Goal: Task Accomplishment & Management: Complete application form

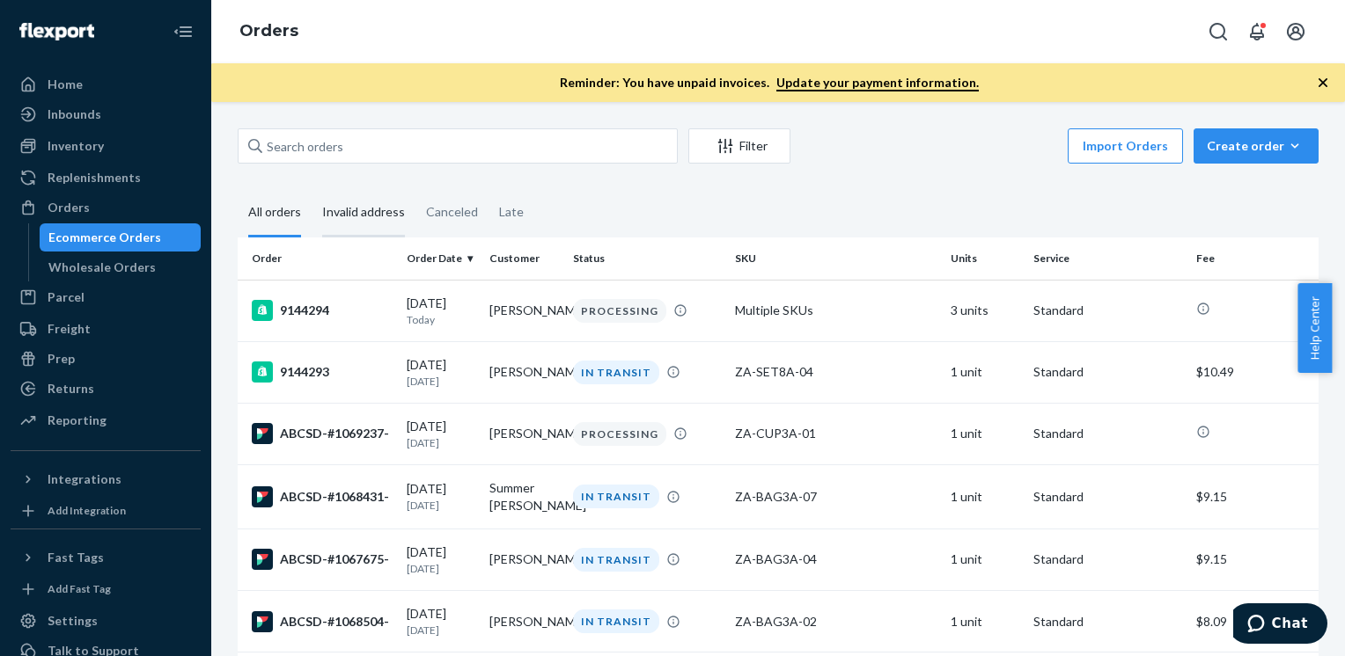
click at [353, 204] on div "Invalid address" at bounding box center [363, 213] width 83 height 48
click at [312, 189] on input "Invalid address" at bounding box center [312, 189] width 0 height 0
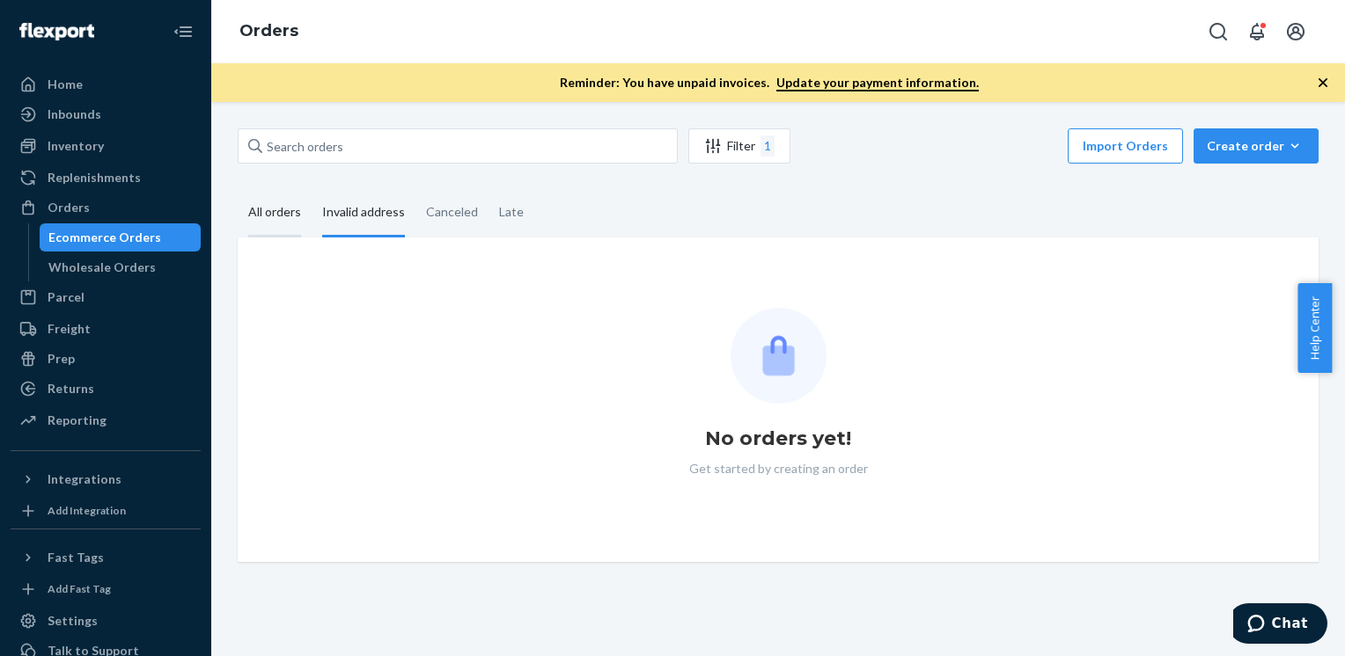
click at [259, 202] on div "All orders" at bounding box center [274, 213] width 53 height 48
click at [238, 189] on input "All orders" at bounding box center [238, 189] width 0 height 0
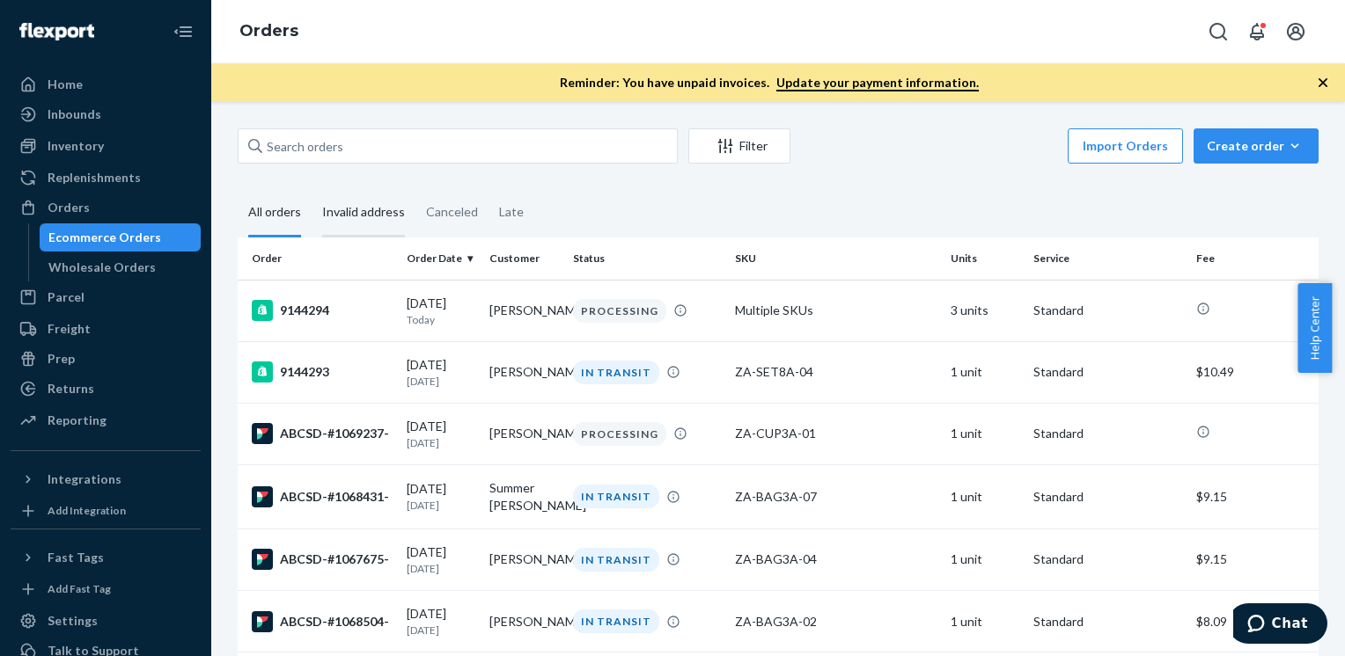
click at [387, 209] on div "Invalid address" at bounding box center [363, 213] width 83 height 48
click at [312, 189] on input "Invalid address" at bounding box center [312, 189] width 0 height 0
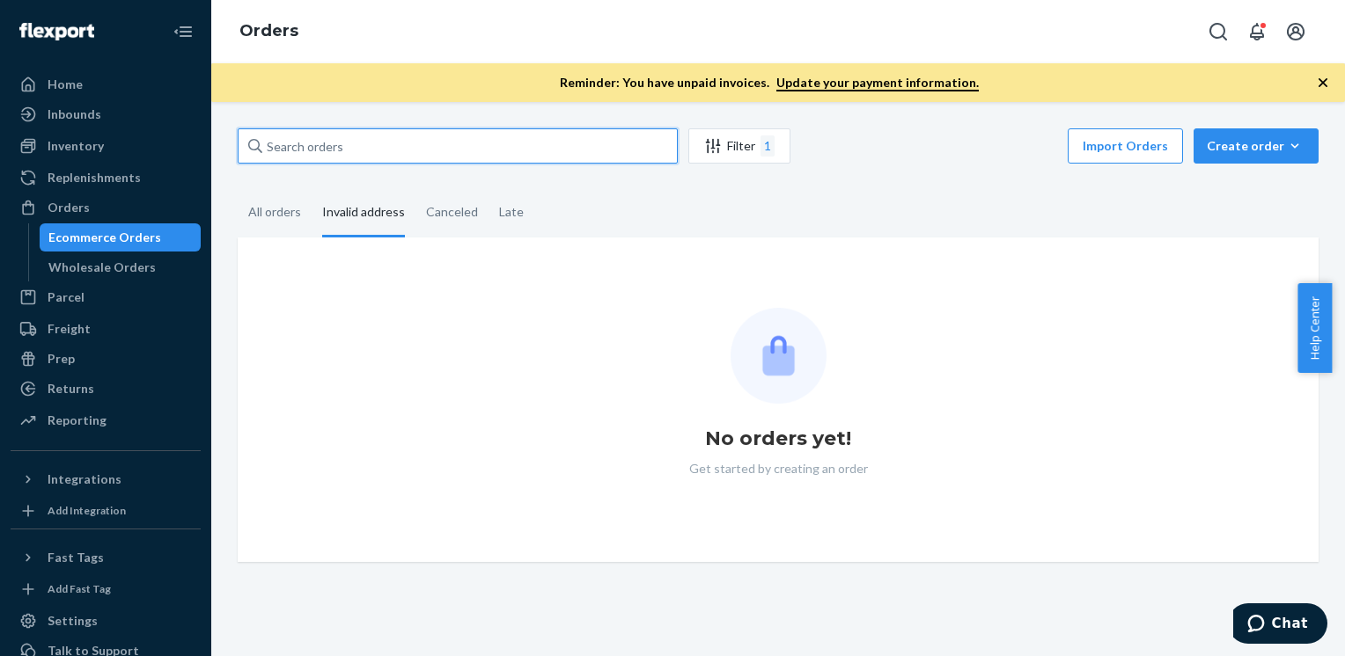
paste input "1065674"
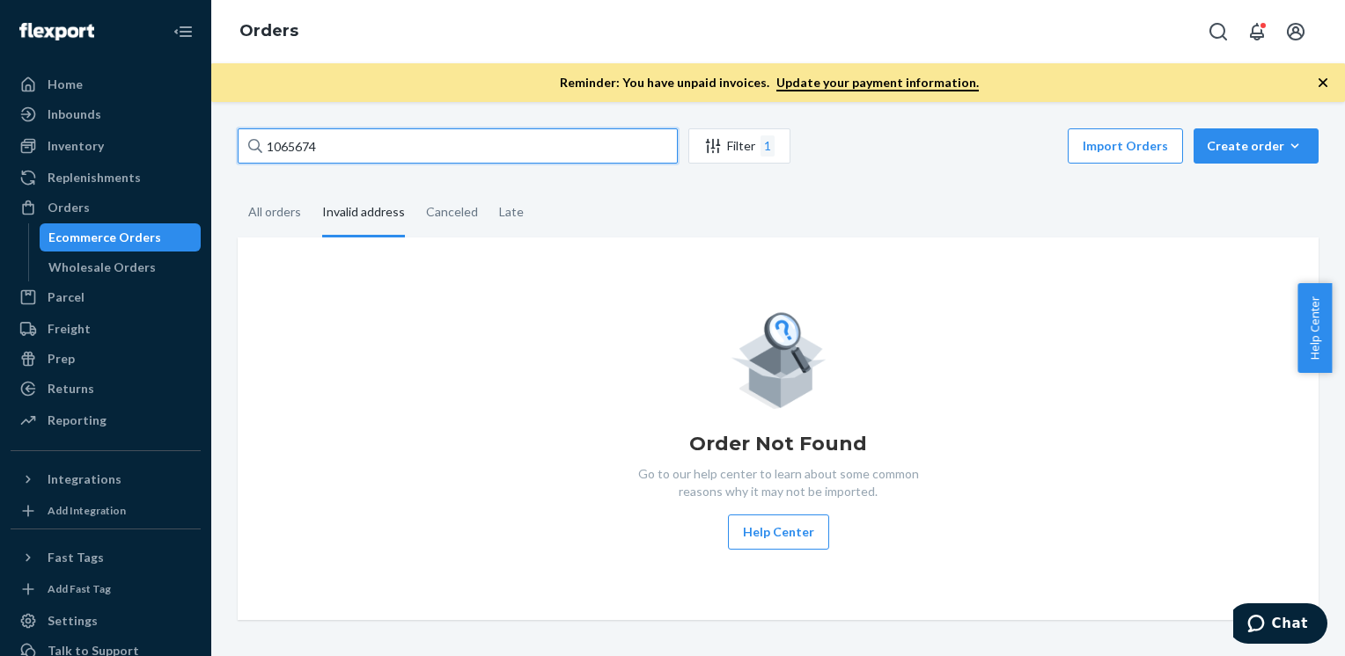
type input "1065674"
click at [278, 220] on div "All orders" at bounding box center [274, 213] width 53 height 48
click at [238, 189] on input "All orders" at bounding box center [238, 189] width 0 height 0
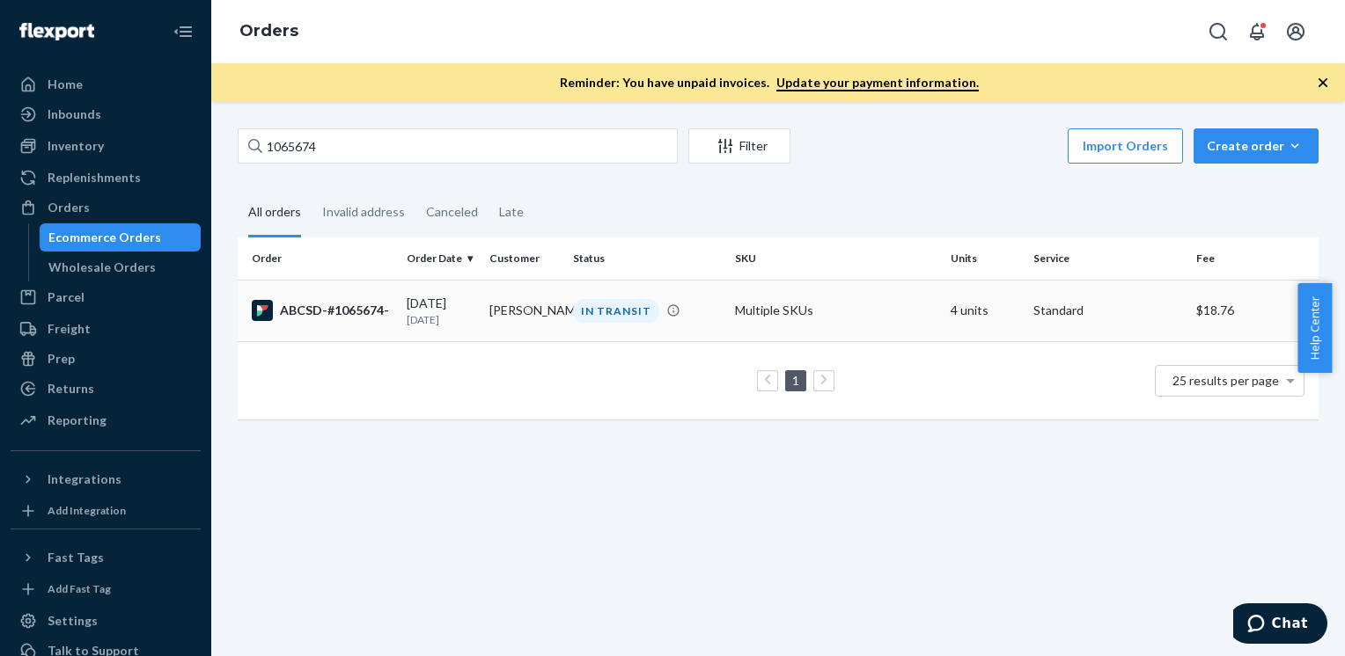
click at [376, 329] on td "ABCSD-#1065674-" at bounding box center [319, 311] width 162 height 62
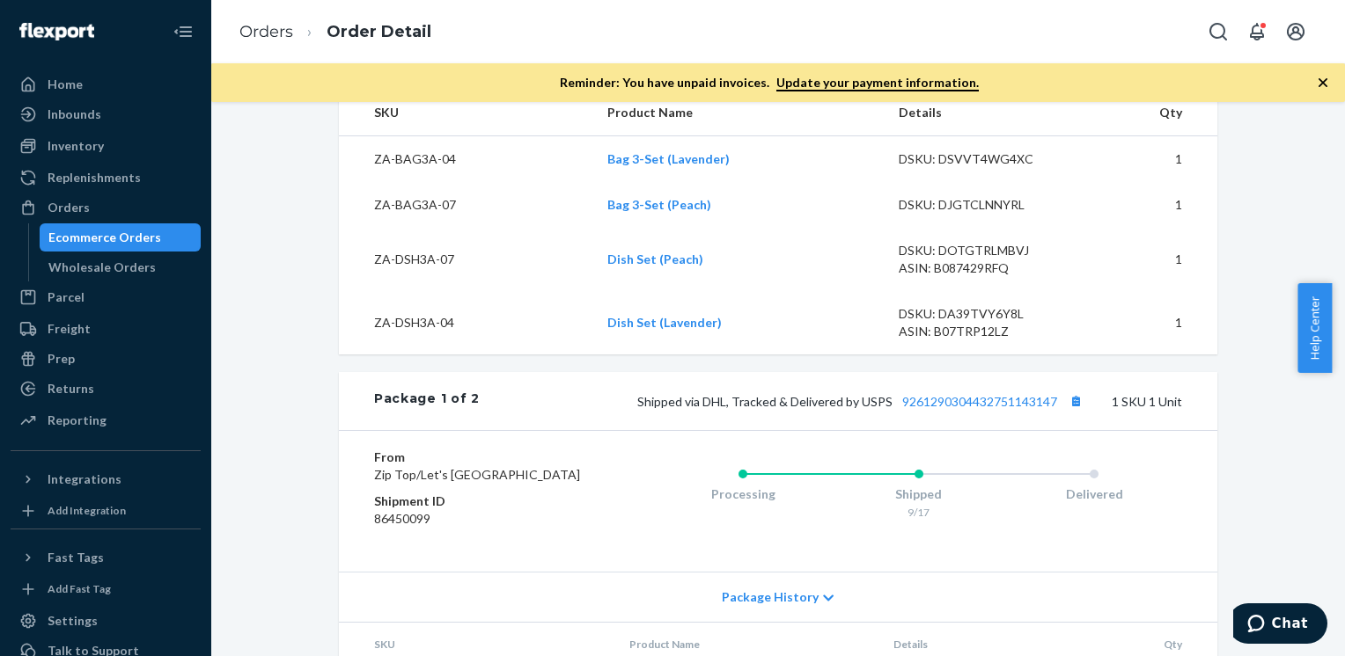
scroll to position [678, 0]
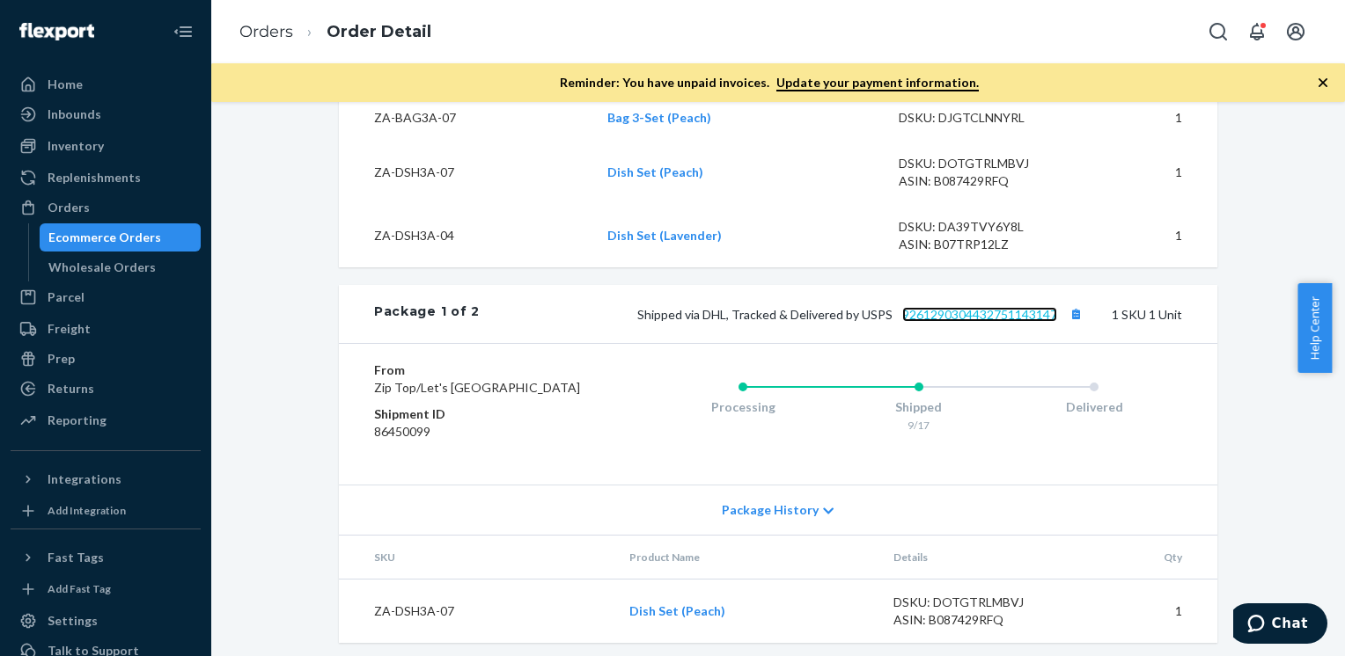
click at [1034, 322] on link "9261290304432751143147" at bounding box center [979, 314] width 155 height 15
drag, startPoint x: 1341, startPoint y: 368, endPoint x: 1346, endPoint y: 127, distance: 241.2
click at [1344, 127] on html "Home Inbounds Shipping Plans Problems Inventory Products Replenishments Orders …" at bounding box center [672, 328] width 1345 height 656
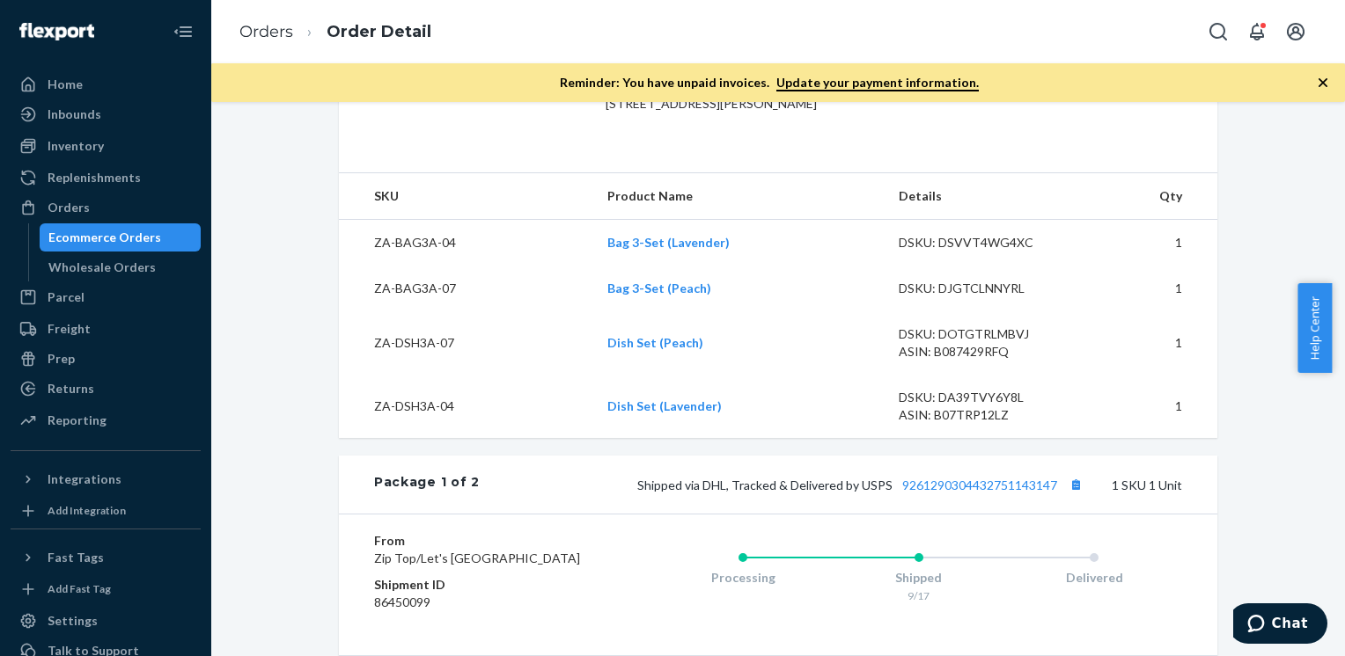
scroll to position [0, 0]
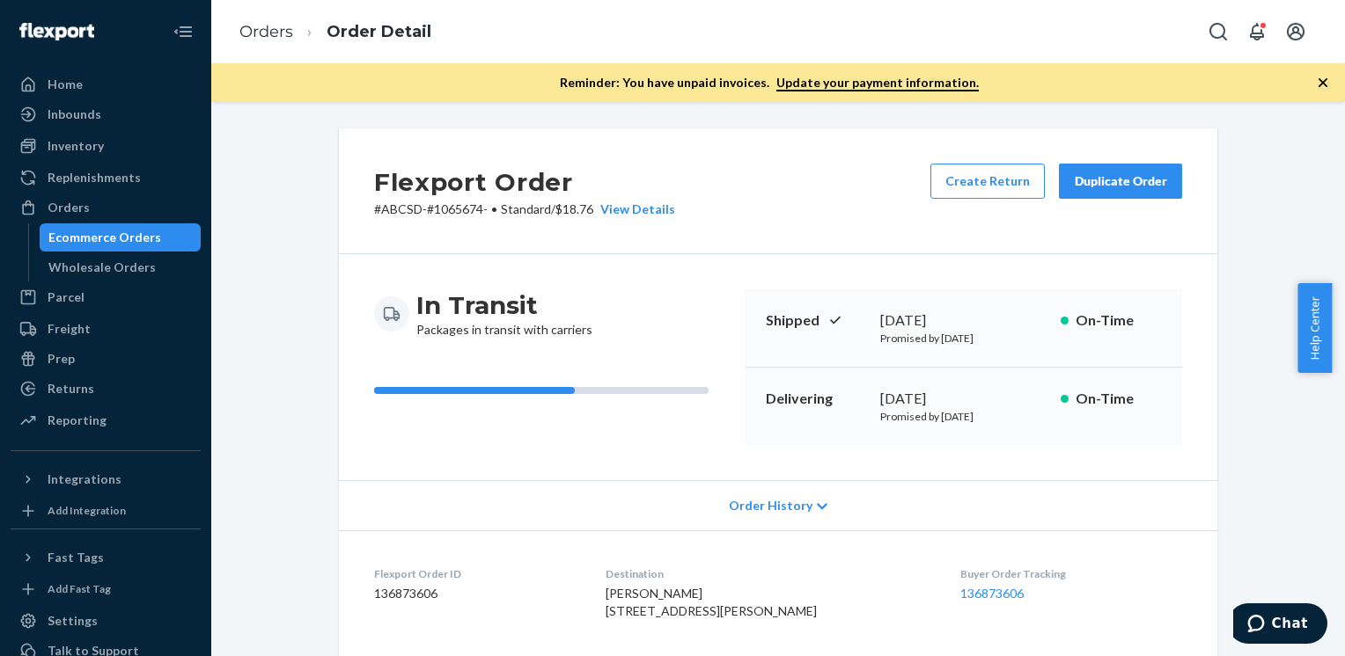
drag, startPoint x: 1337, startPoint y: 327, endPoint x: 1340, endPoint y: 71, distance: 256.1
click at [1340, 71] on body "Home Inbounds Shipping Plans Problems Inventory Products Replenishments Orders …" at bounding box center [672, 328] width 1345 height 656
click at [523, 482] on div "Order History" at bounding box center [778, 505] width 878 height 50
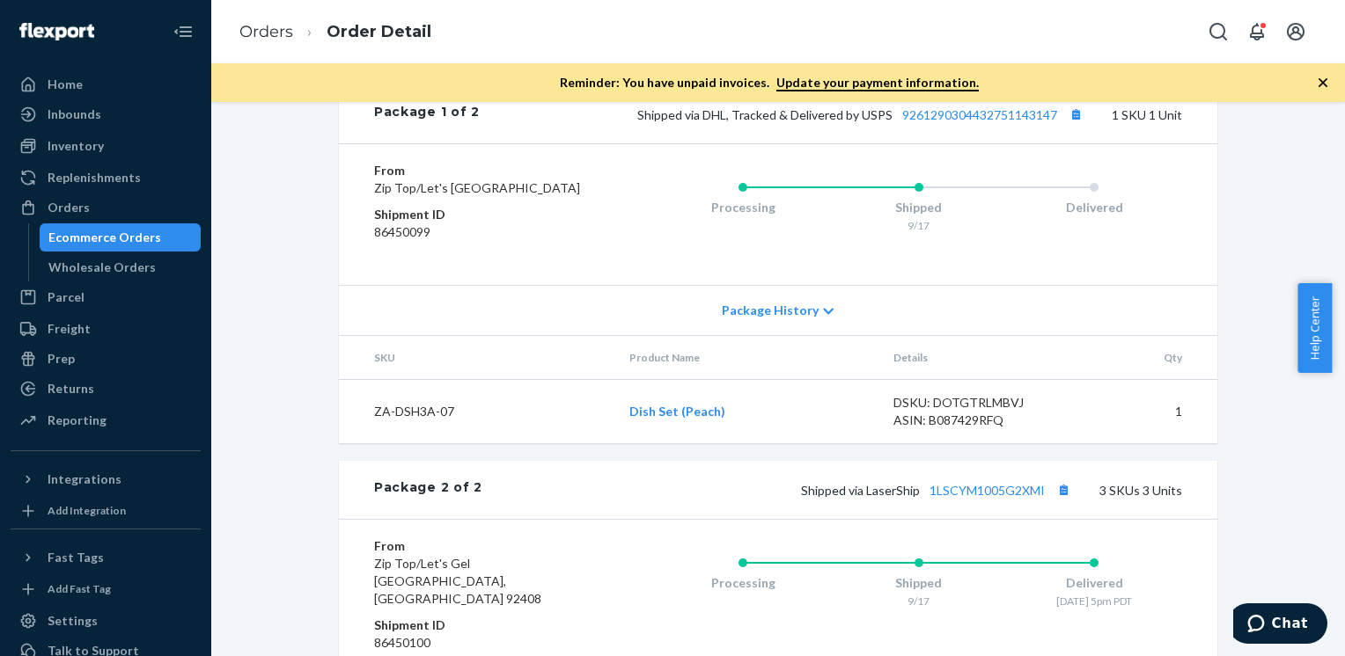
scroll to position [1148, 0]
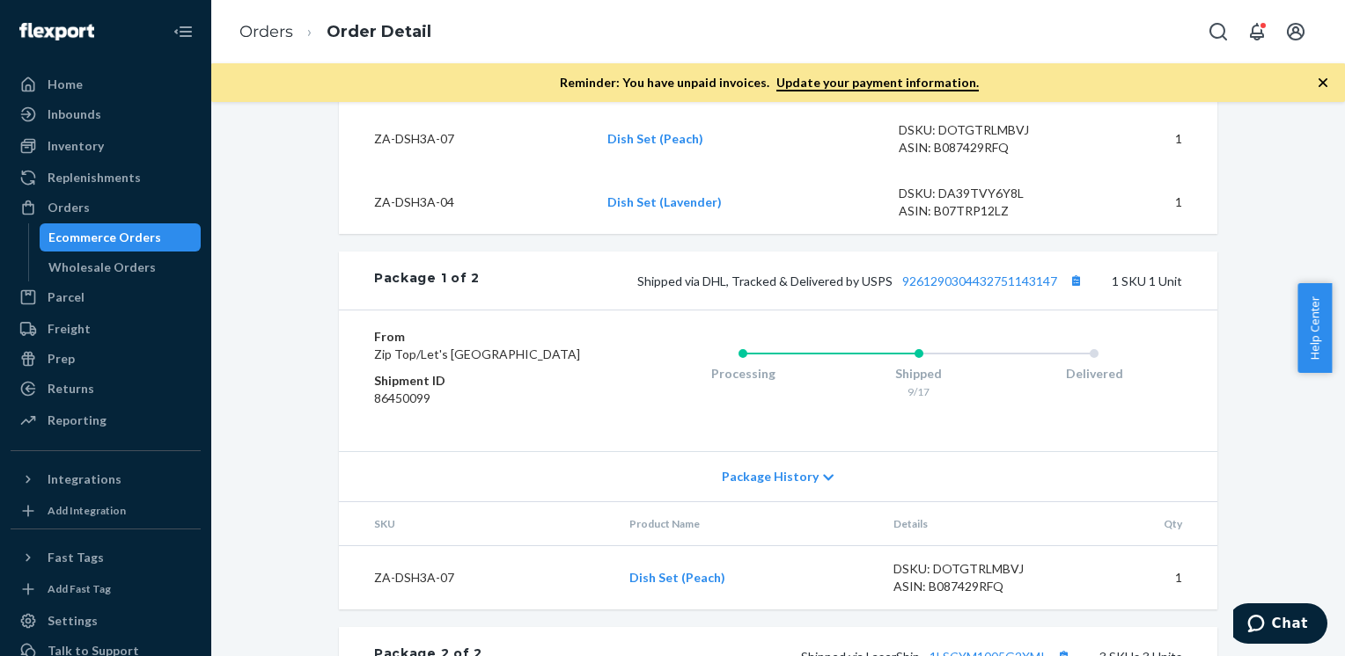
click at [116, 244] on div "Ecommerce Orders" at bounding box center [104, 238] width 113 height 18
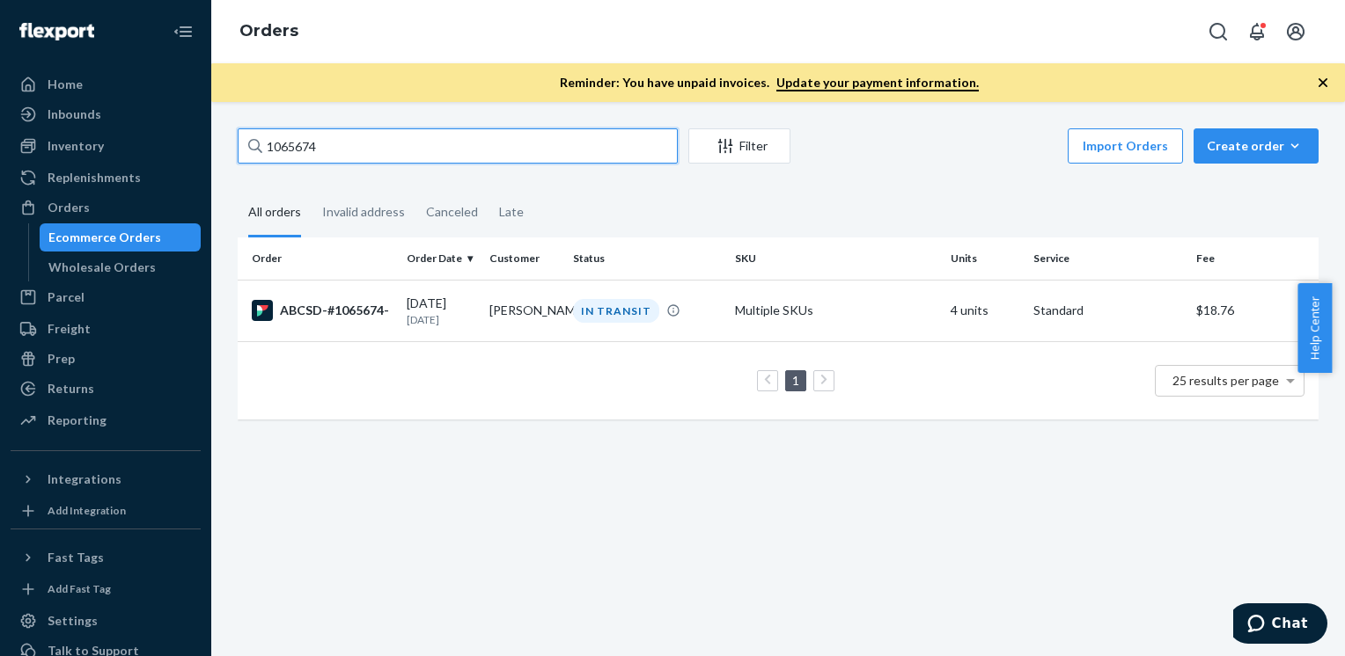
click at [439, 136] on input "1065674" at bounding box center [458, 145] width 440 height 35
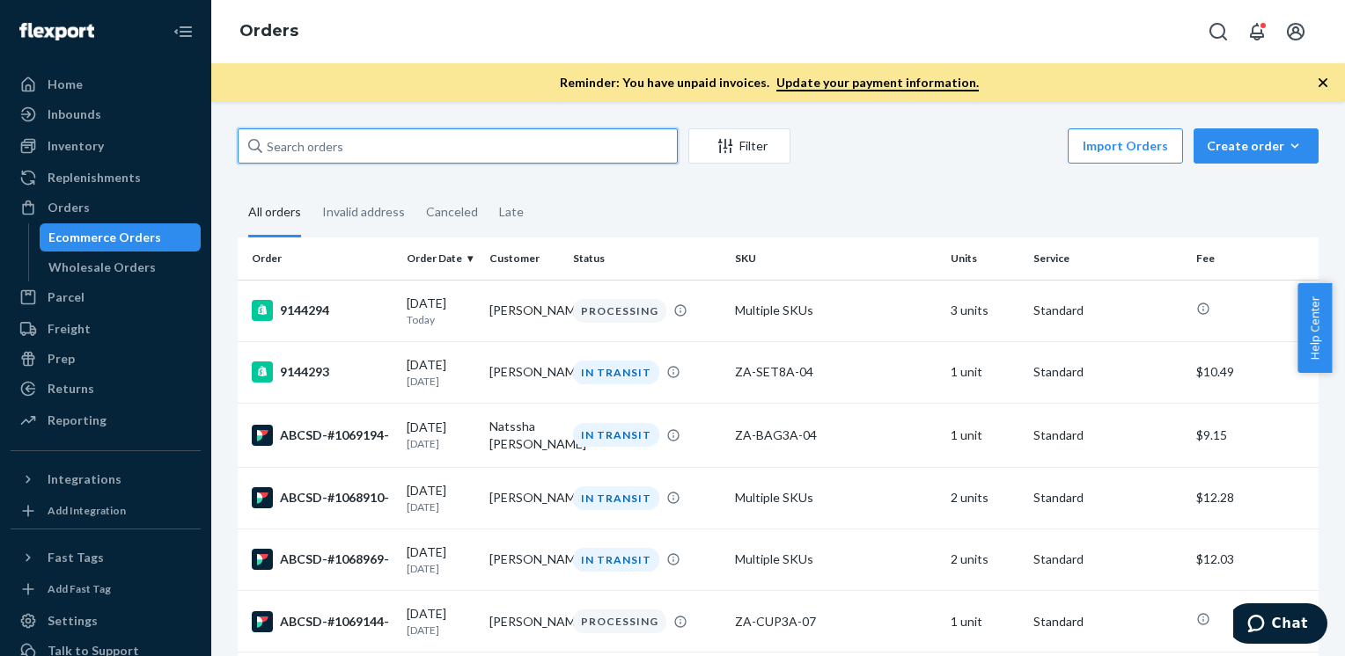
paste input "1066023"
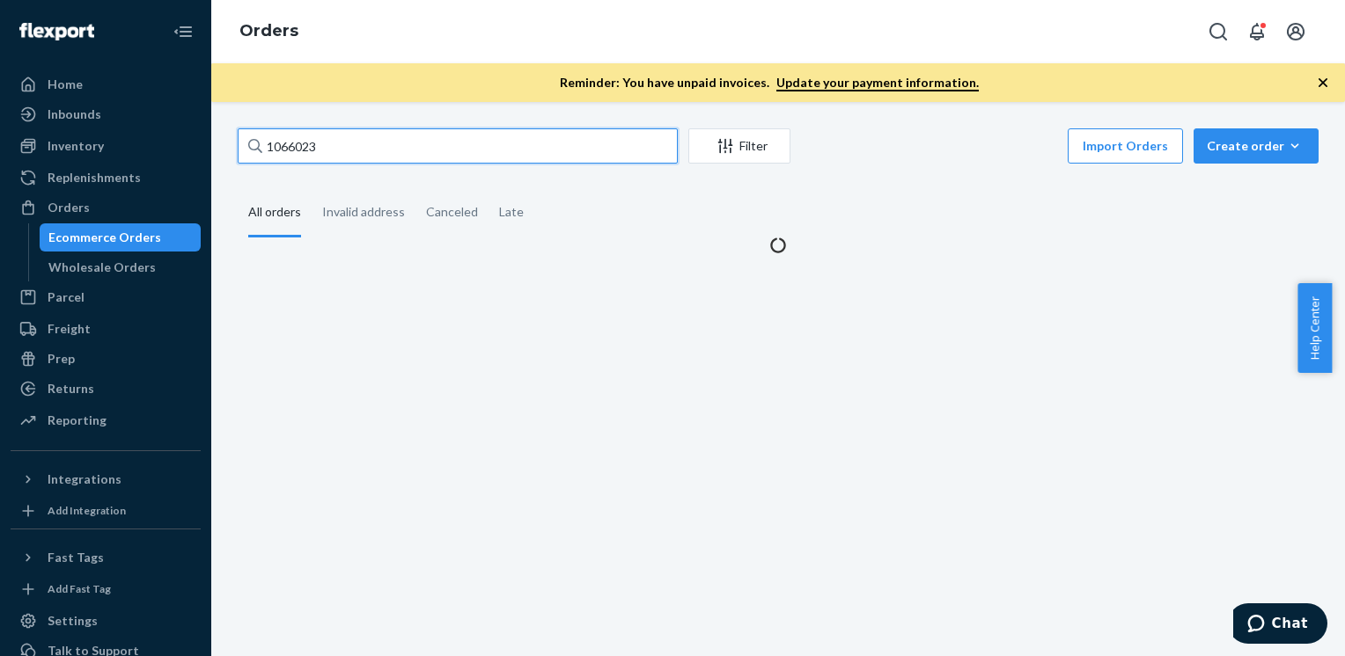
type input "1066023"
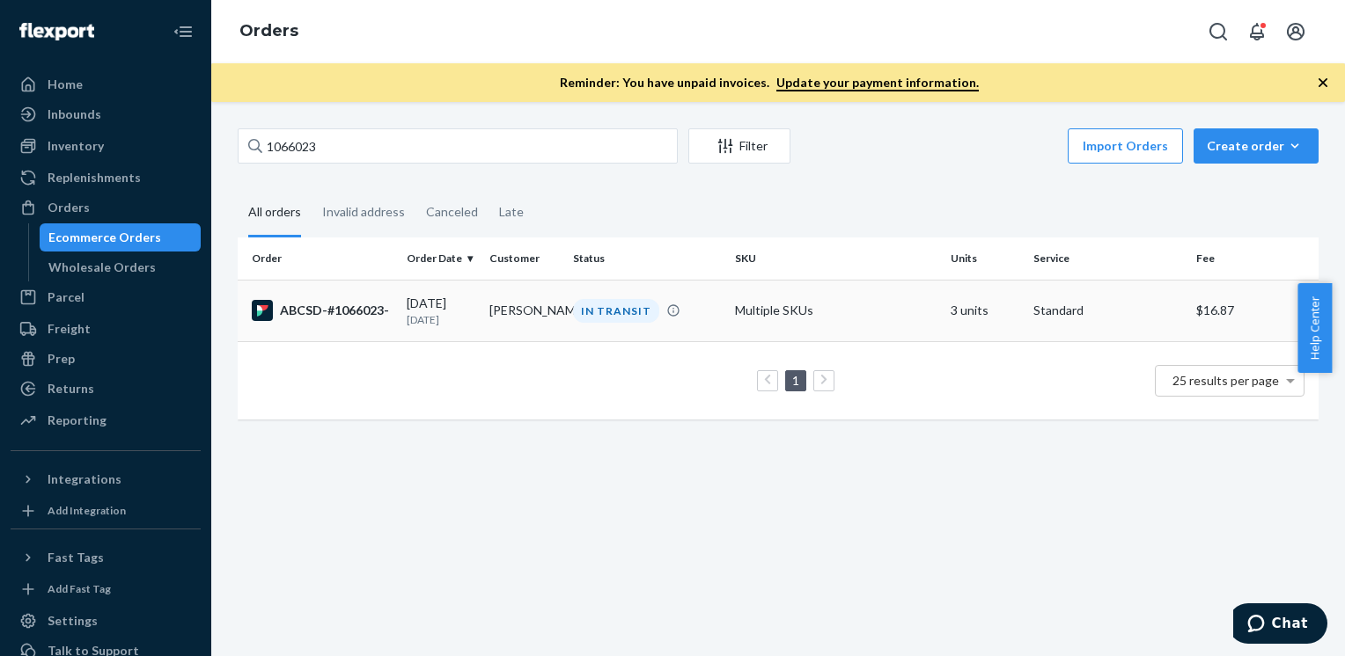
click at [492, 304] on td "[PERSON_NAME]" at bounding box center [523, 311] width 83 height 62
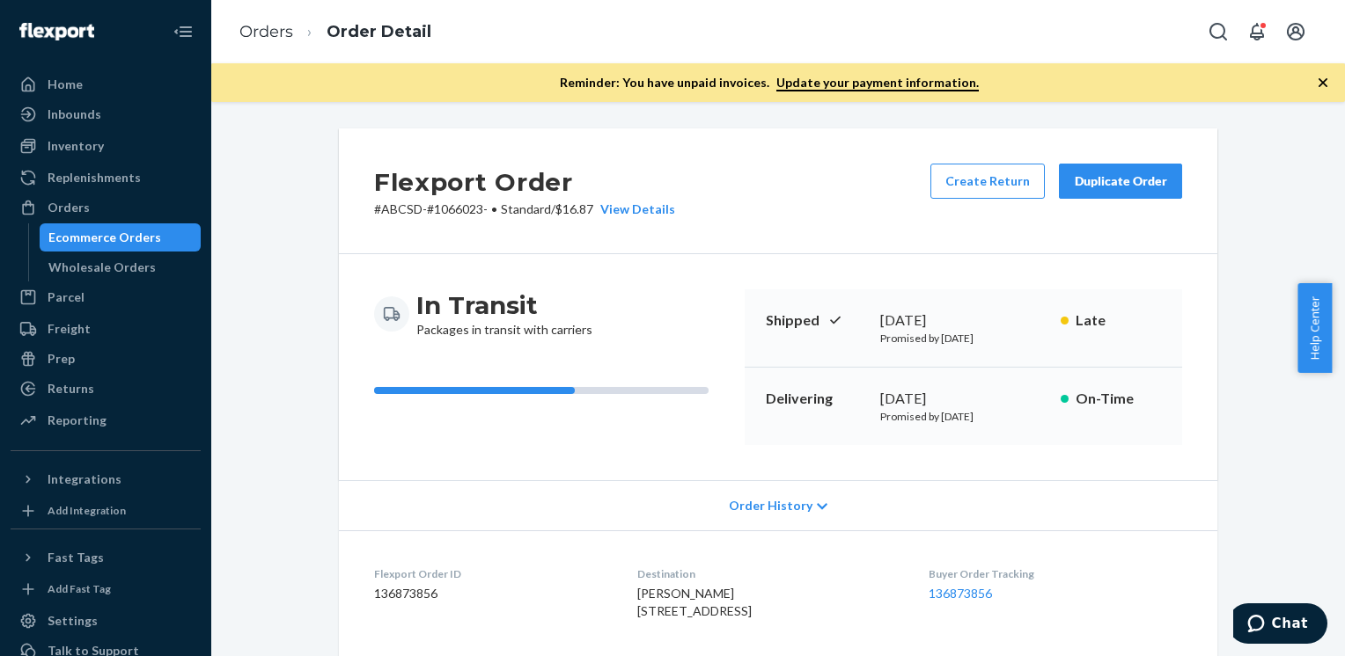
click at [1316, 79] on icon "button" at bounding box center [1323, 83] width 18 height 18
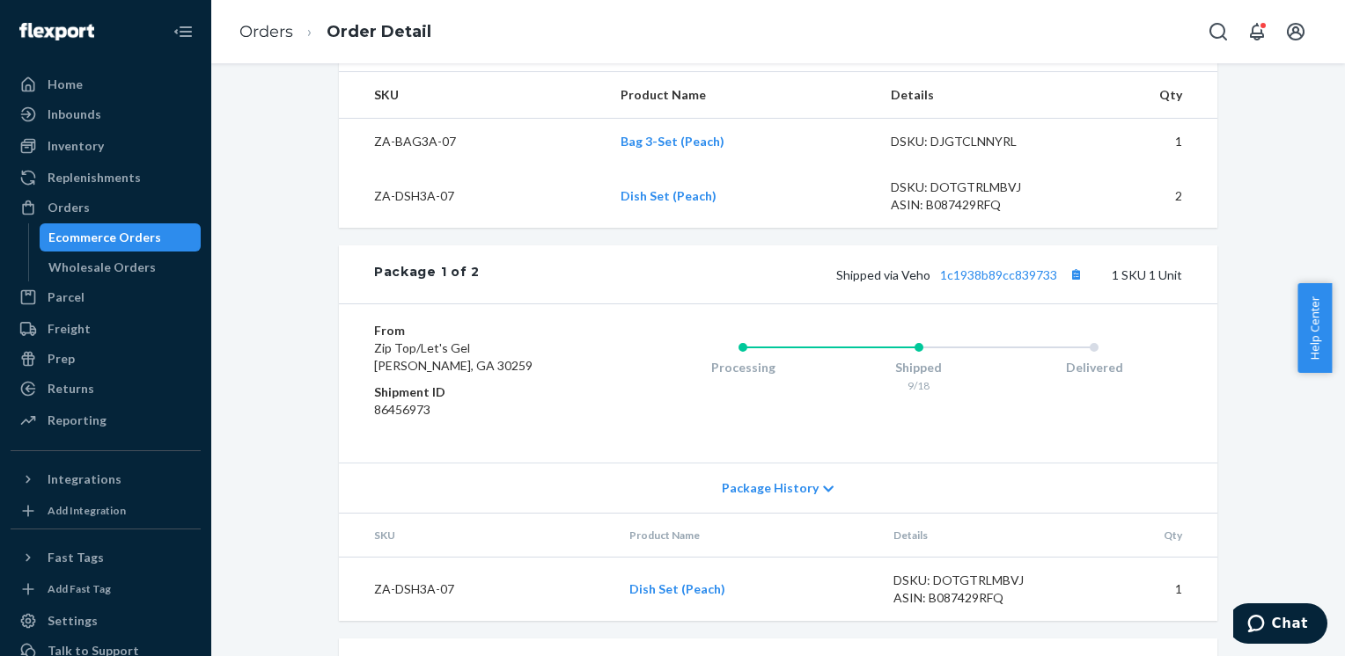
scroll to position [571, 0]
click at [1030, 282] on link "1c1938b89cc839733" at bounding box center [998, 274] width 117 height 15
click at [109, 237] on div "Ecommerce Orders" at bounding box center [104, 238] width 113 height 18
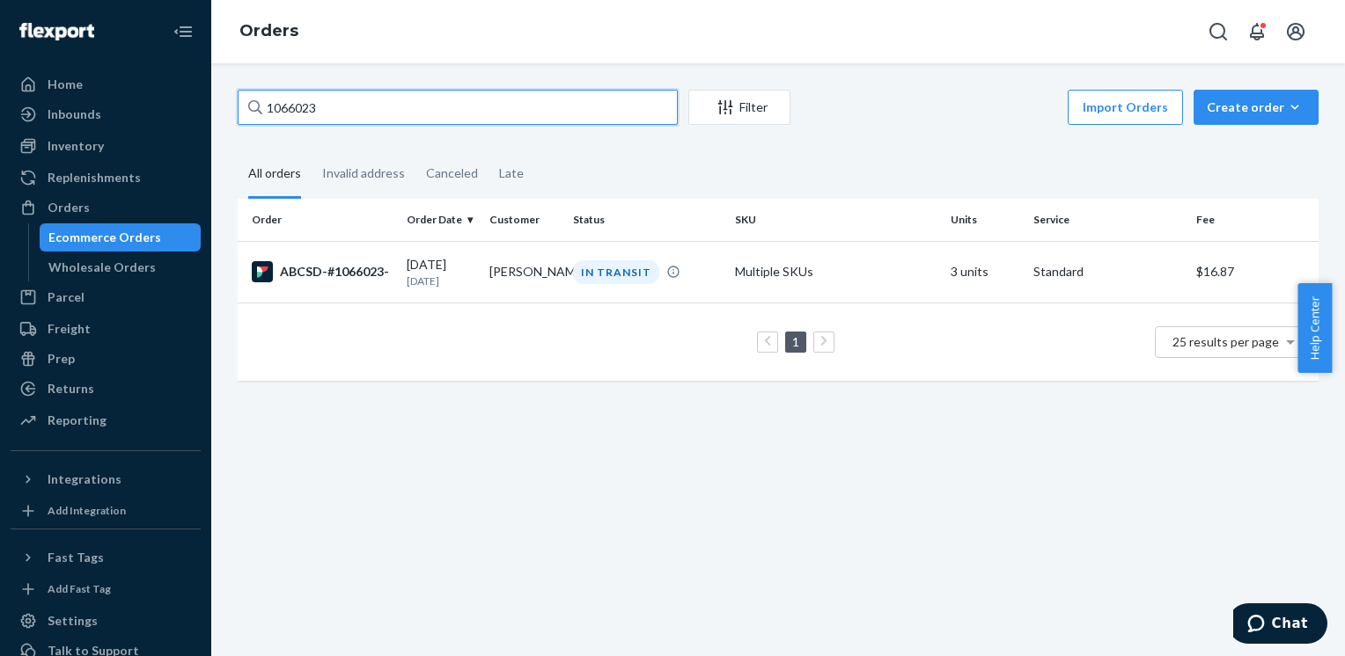
click at [454, 97] on input "1066023" at bounding box center [458, 107] width 440 height 35
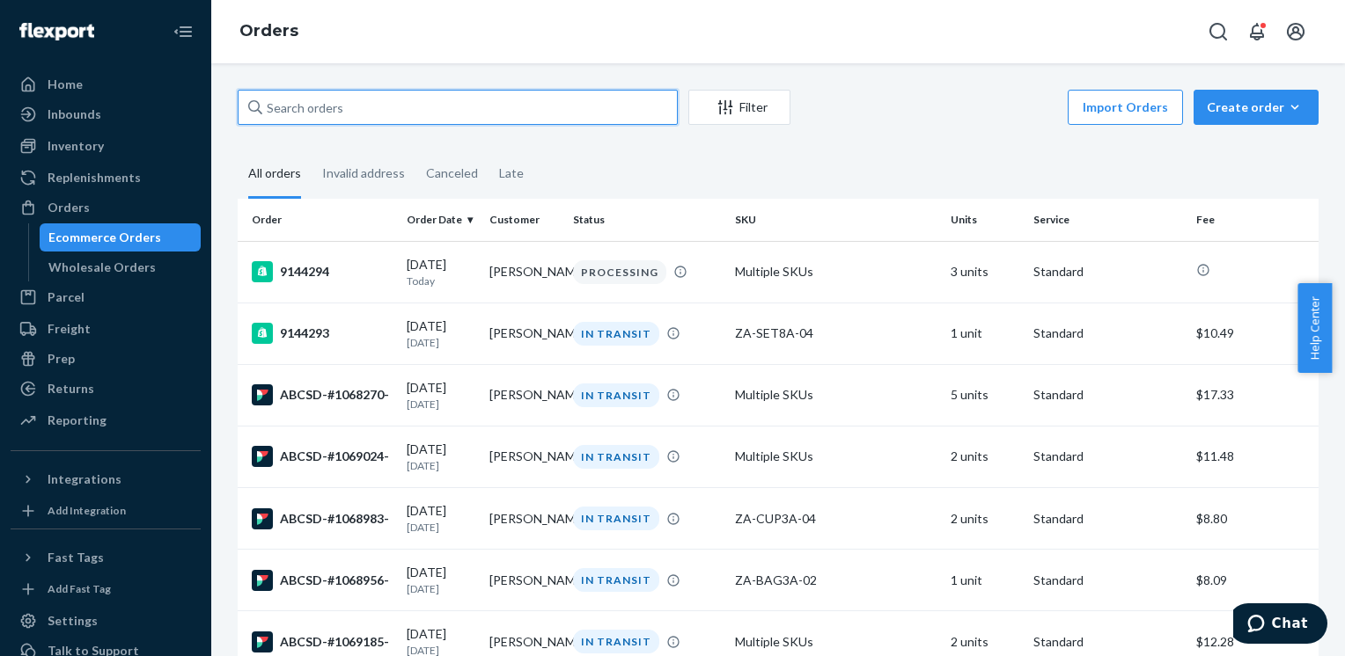
paste input "1065883"
type input "1065883"
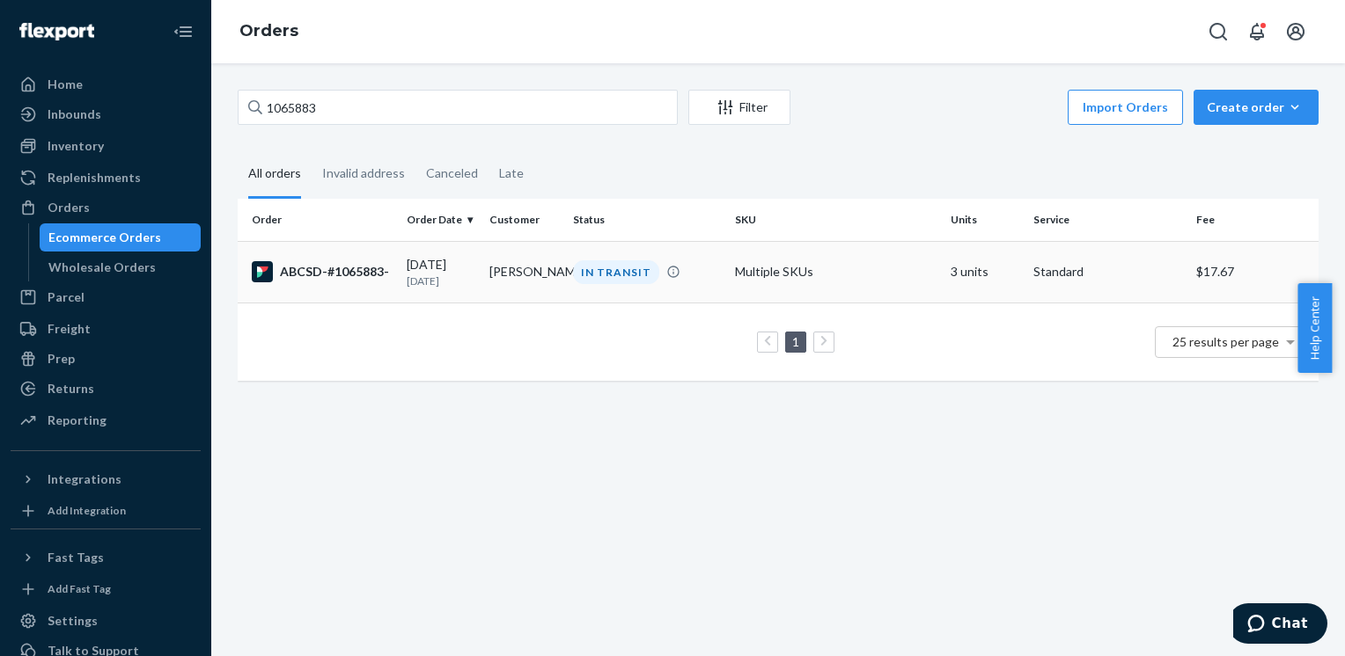
click at [344, 282] on div "ABCSD-#1065883-" at bounding box center [322, 271] width 141 height 21
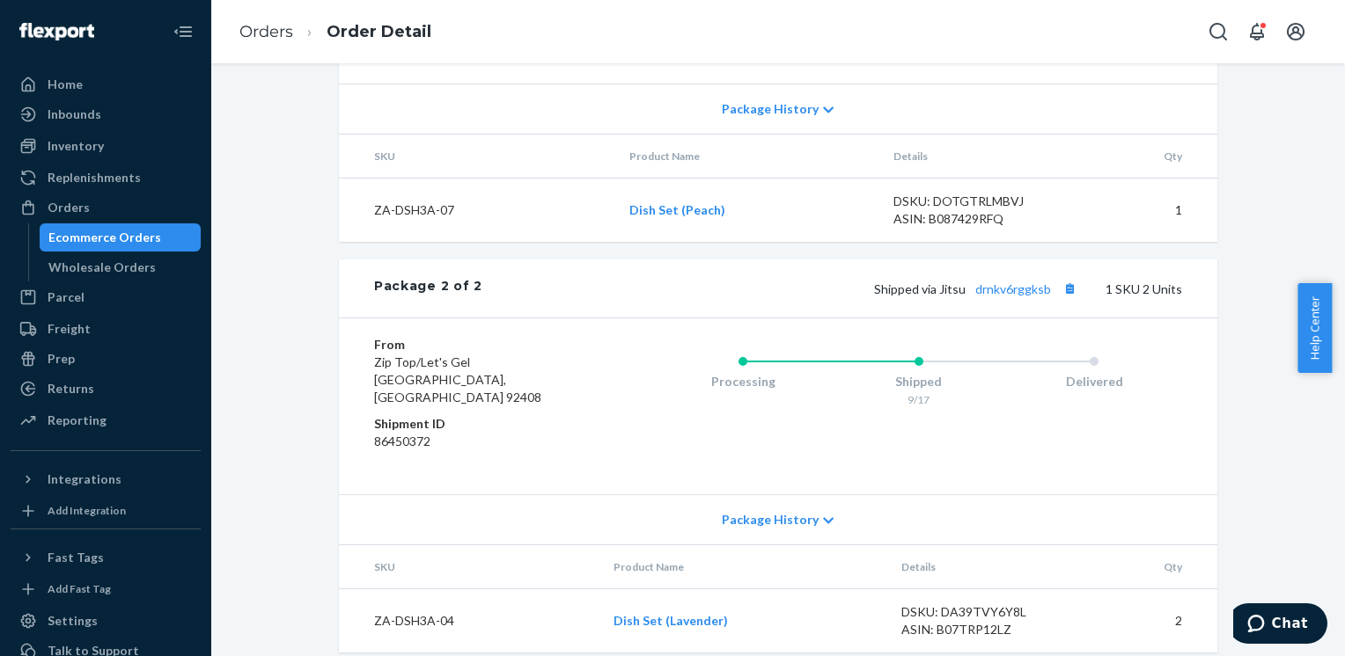
scroll to position [969, 0]
click at [1028, 295] on link "drnkv6rggksb" at bounding box center [1013, 287] width 76 height 15
click at [114, 235] on div "Ecommerce Orders" at bounding box center [104, 238] width 113 height 18
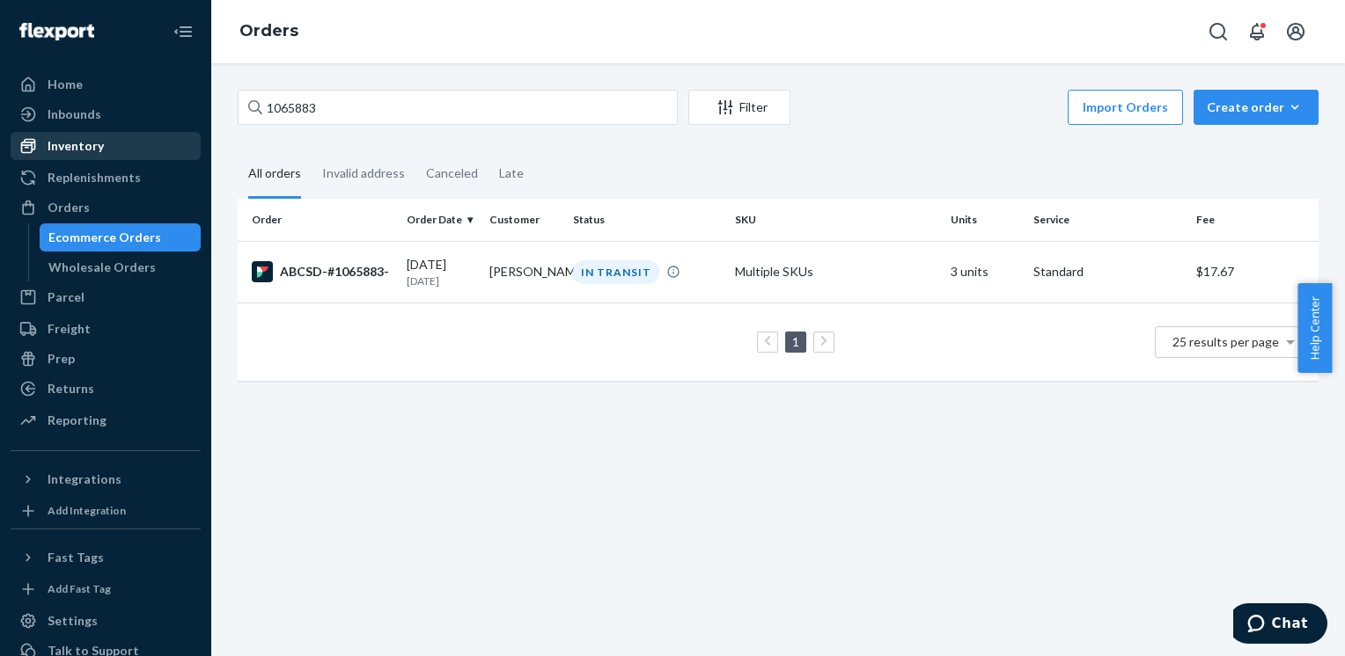
click at [79, 139] on div "Inventory" at bounding box center [76, 146] width 56 height 18
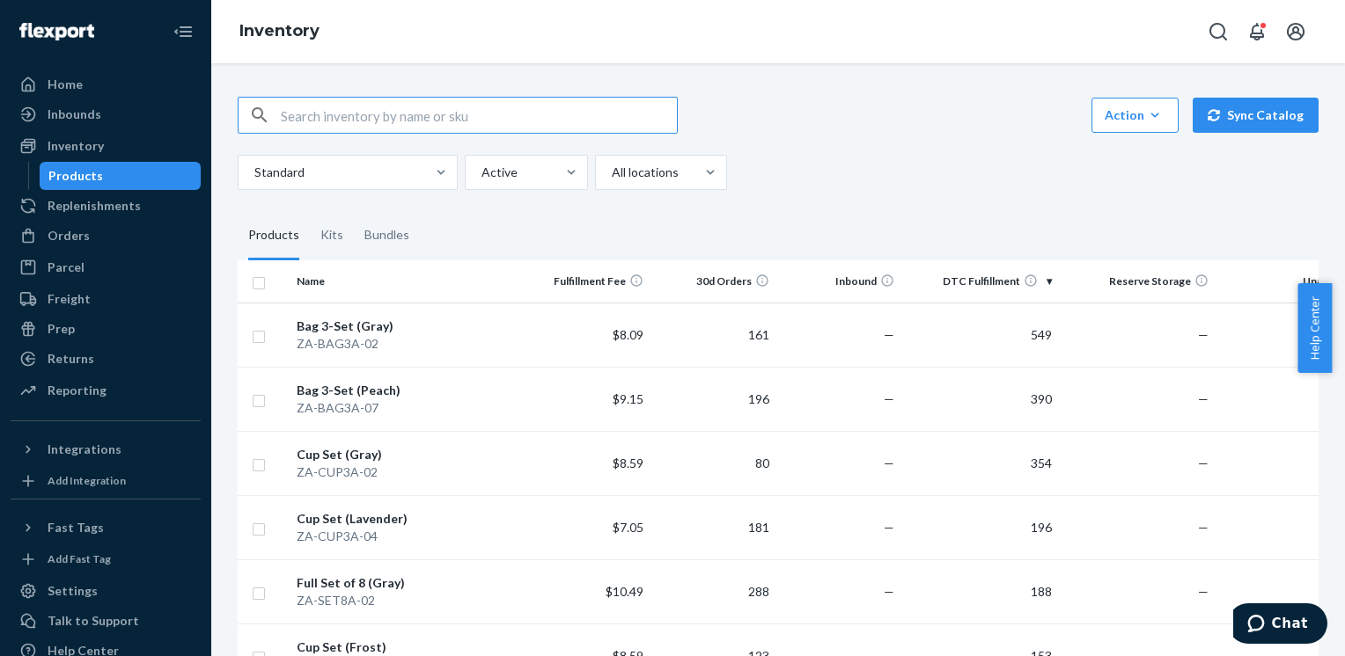
paste input "ZA-DSH3A-04"
type input "ZA-DSH3A-04"
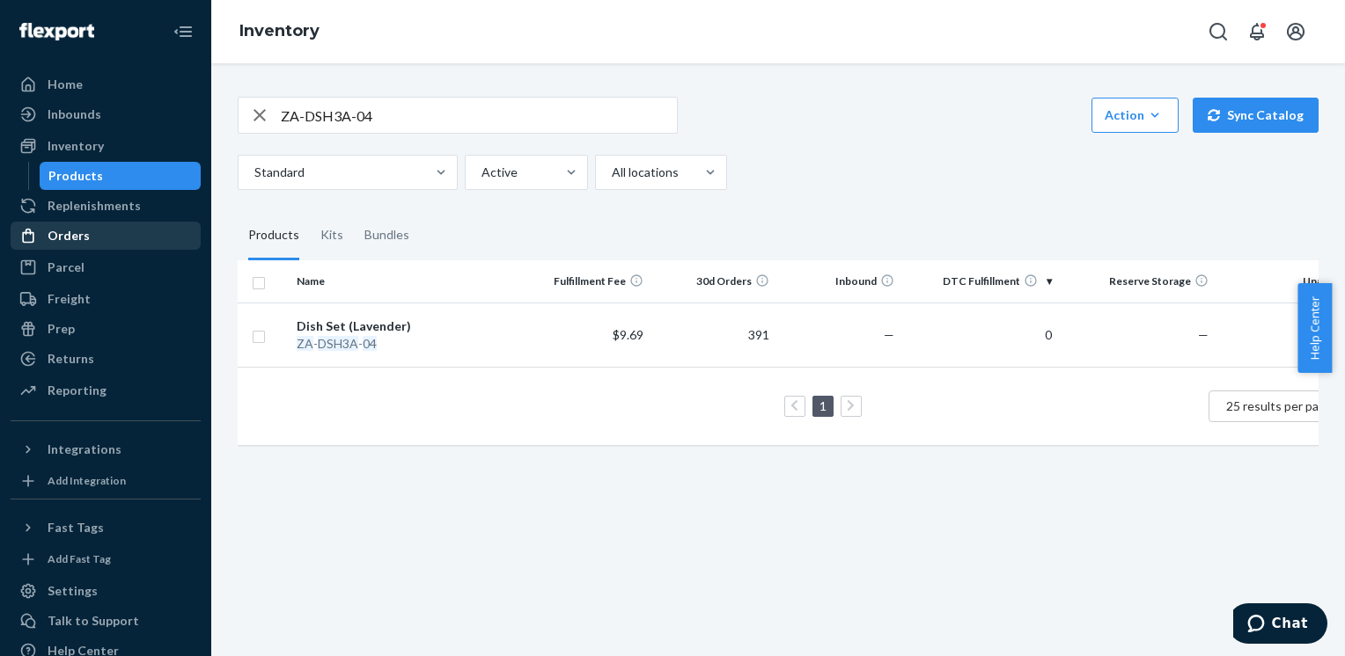
click at [65, 239] on div "Orders" at bounding box center [69, 236] width 42 height 18
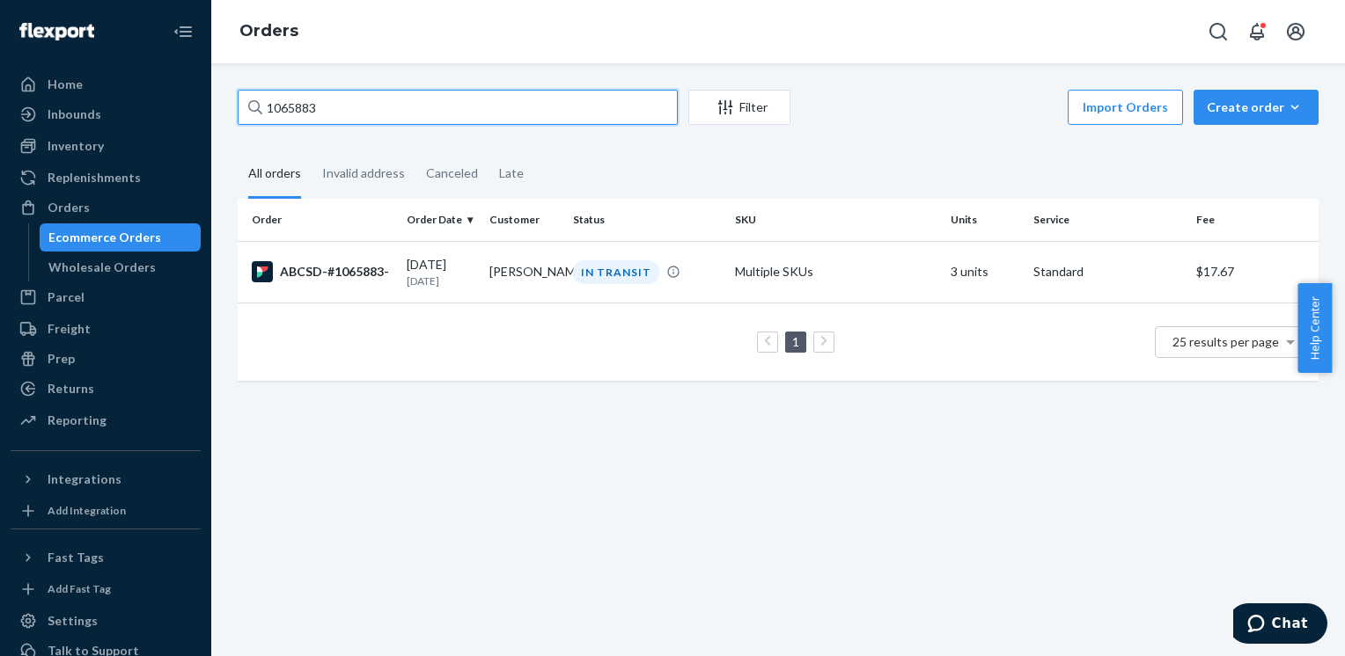
click at [384, 106] on input "1065883" at bounding box center [458, 107] width 440 height 35
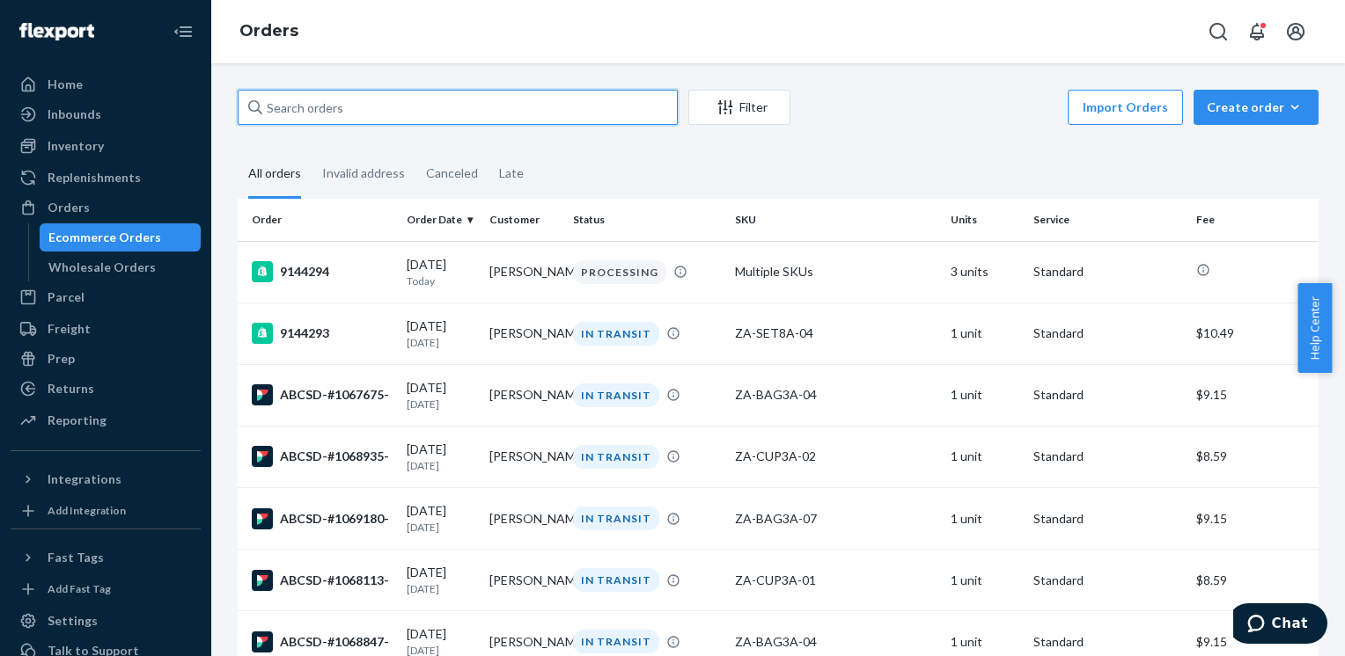
paste input "9144249"
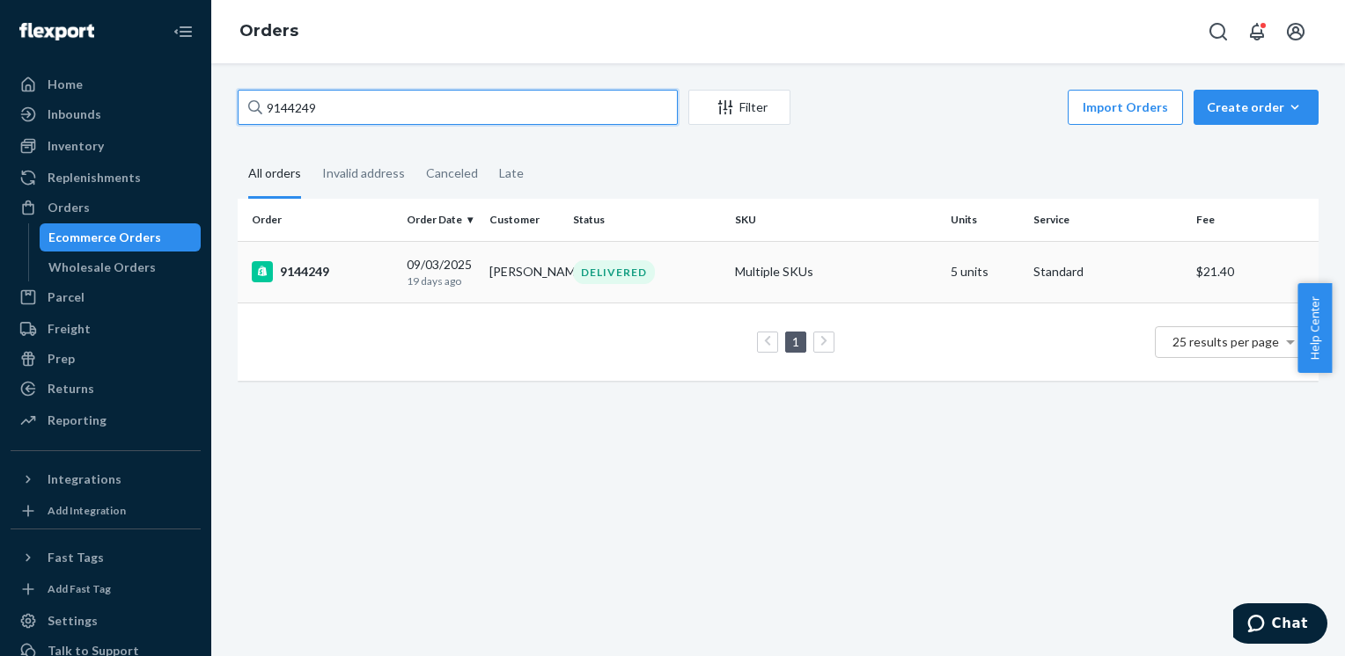
type input "9144249"
click at [418, 259] on div "[DATE] [DATE]" at bounding box center [441, 272] width 69 height 33
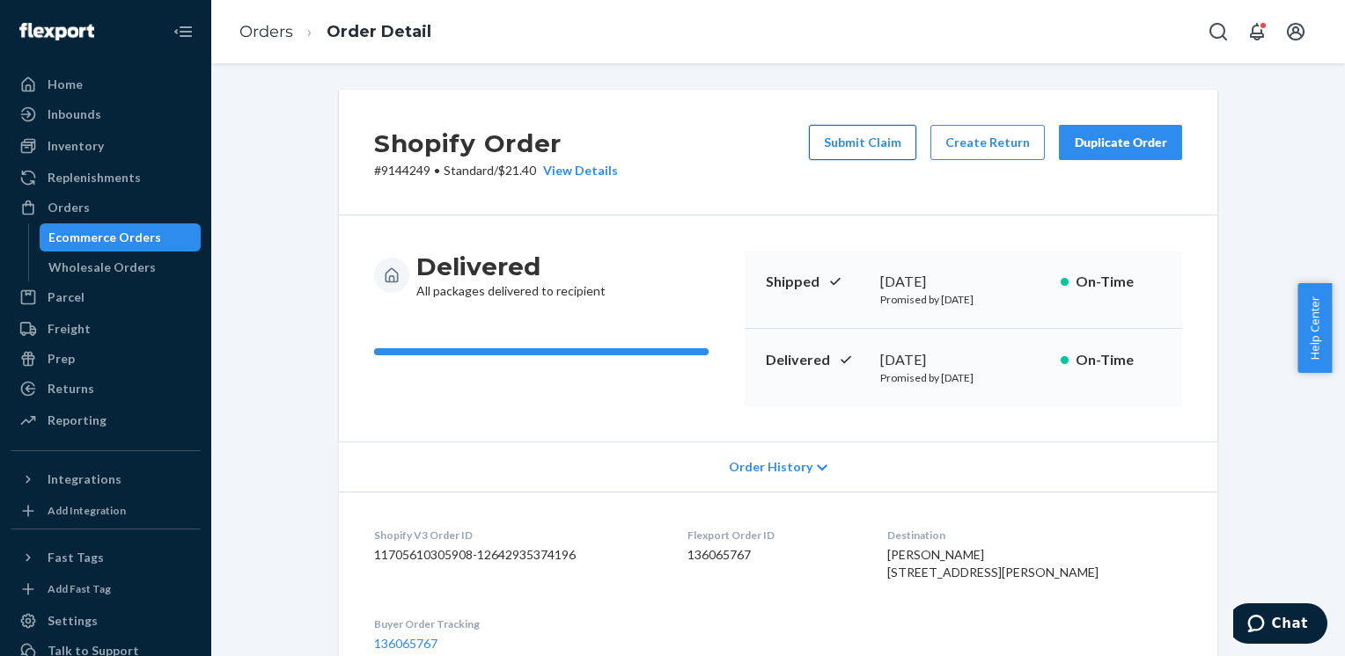
click at [854, 134] on button "Submit Claim" at bounding box center [862, 142] width 107 height 35
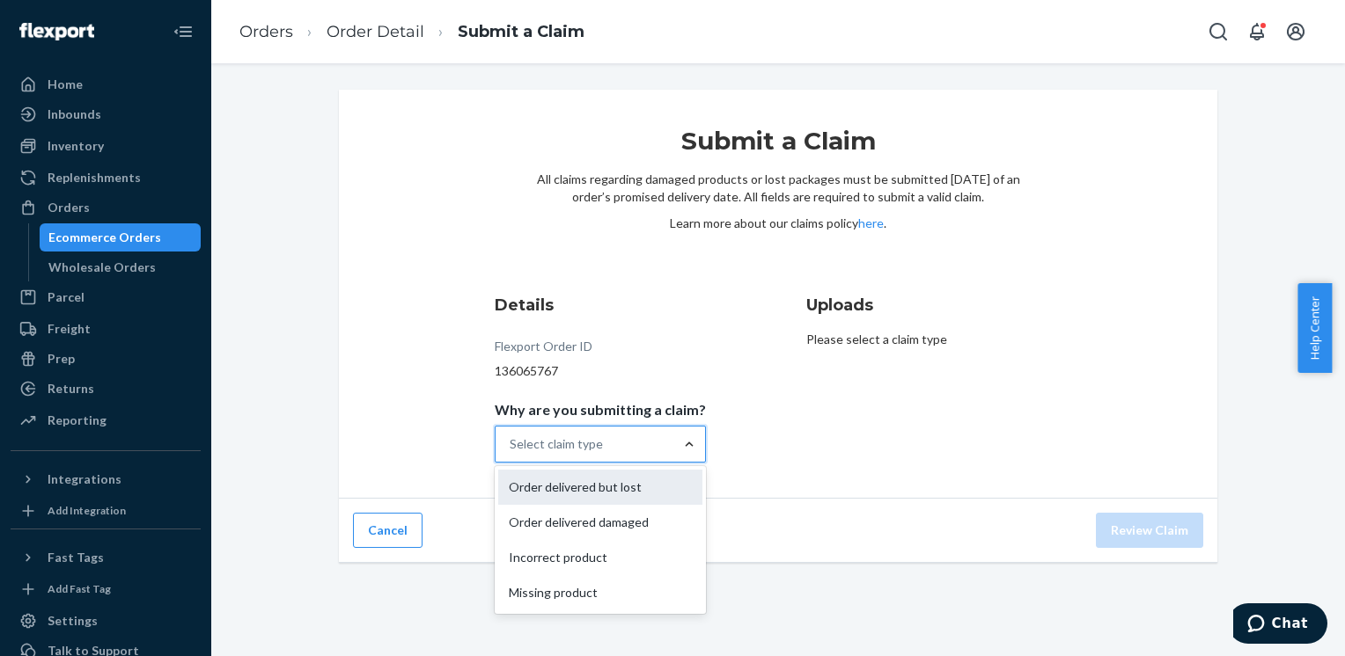
click at [601, 486] on div "Order delivered but lost" at bounding box center [600, 487] width 204 height 35
click at [511, 453] on input "Why are you submitting a claim? option Order delivered but lost focused, 1 of 4…" at bounding box center [511, 445] width 2 height 18
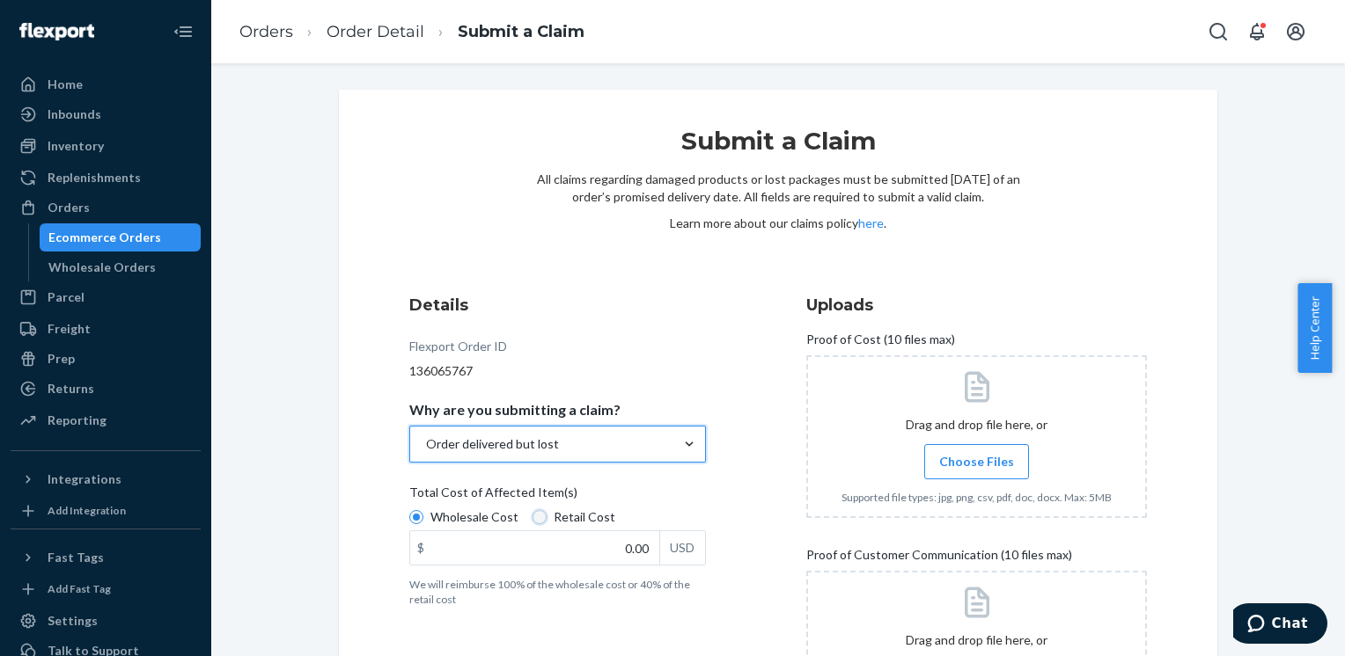
click at [532, 517] on input "Retail Cost" at bounding box center [539, 517] width 14 height 14
radio input "true"
radio input "false"
paste input "232.44"
type input "232.44"
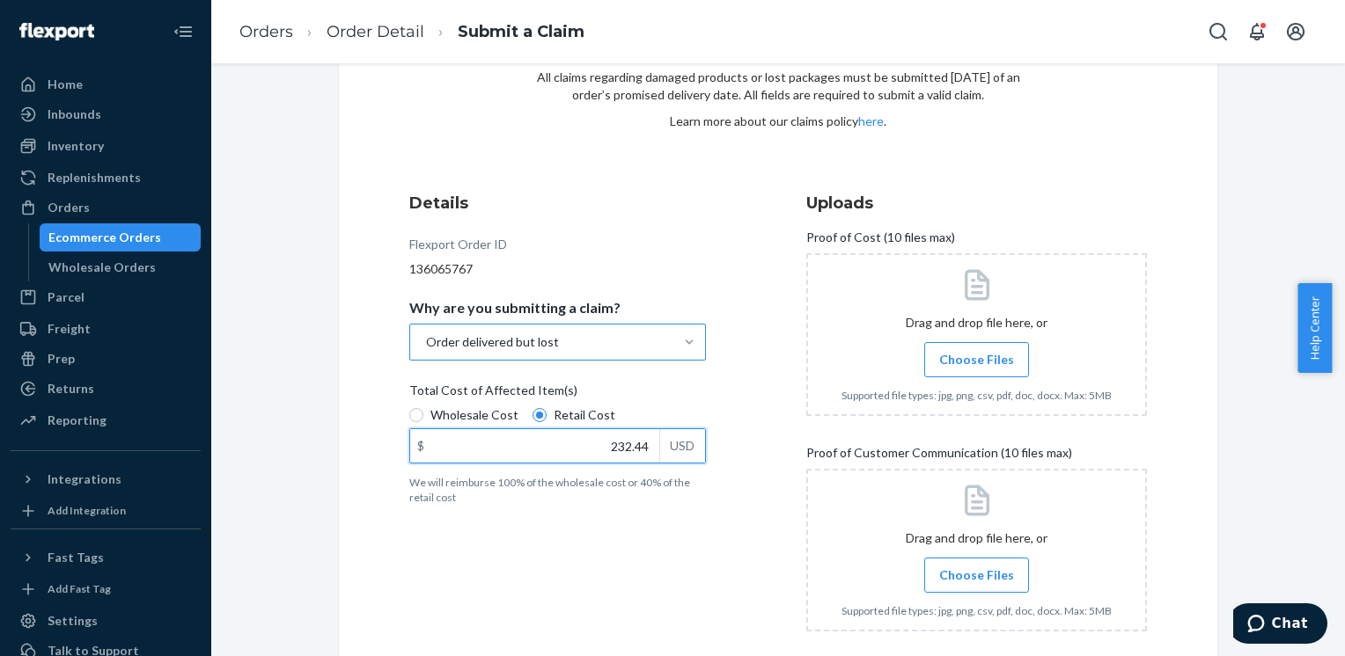
scroll to position [104, 0]
click at [933, 364] on label "Choose Files" at bounding box center [976, 358] width 105 height 35
click at [976, 364] on input "Choose Files" at bounding box center [976, 357] width 1 height 19
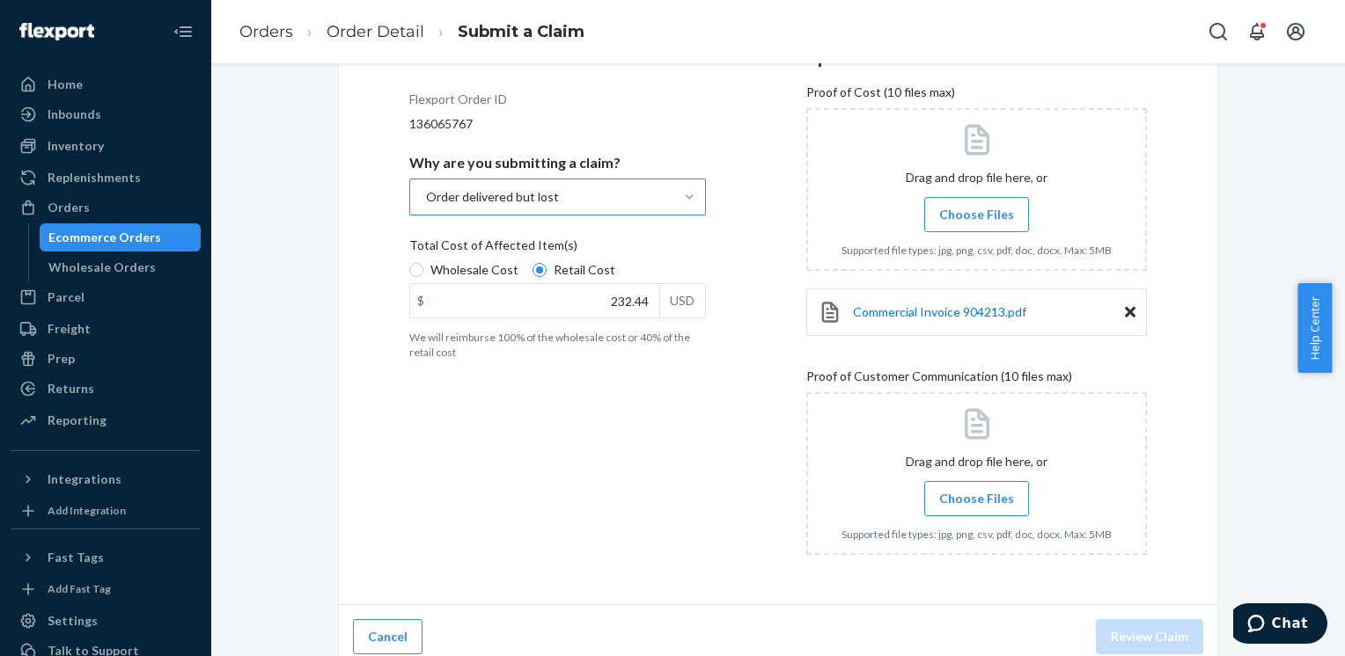
scroll to position [260, 0]
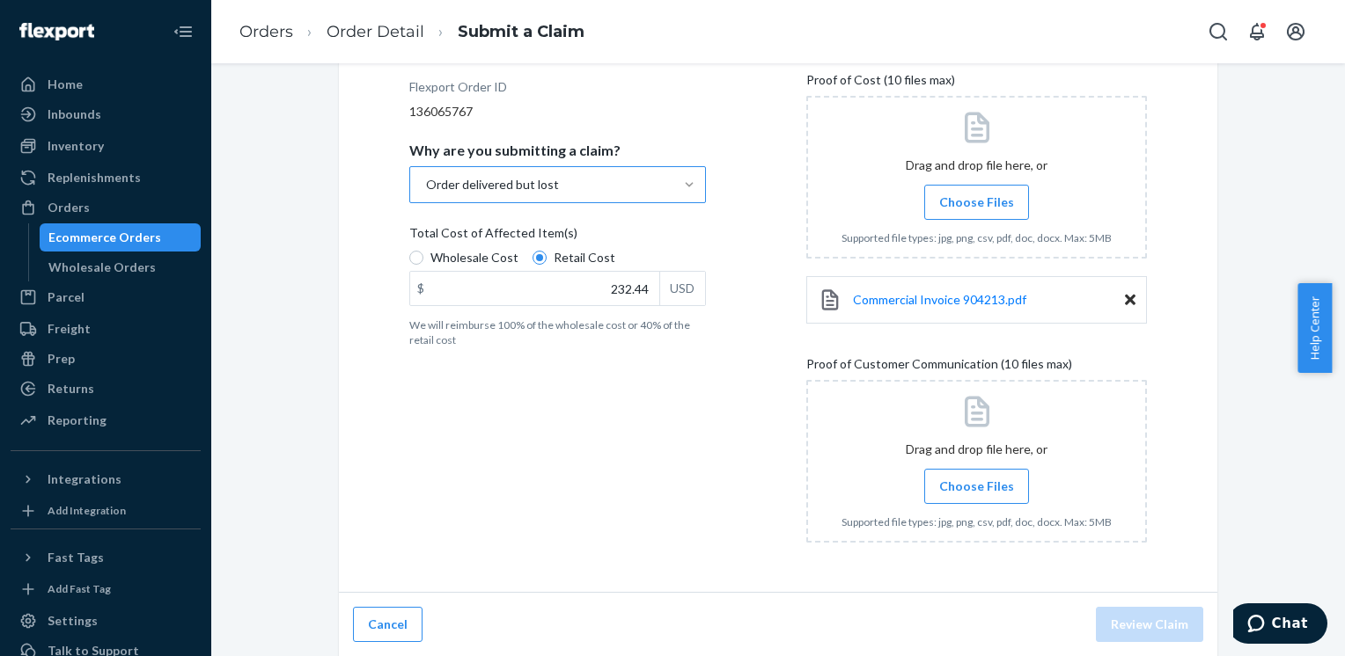
click at [943, 481] on span "Choose Files" at bounding box center [976, 487] width 75 height 18
click at [976, 481] on input "Choose Files" at bounding box center [976, 486] width 1 height 19
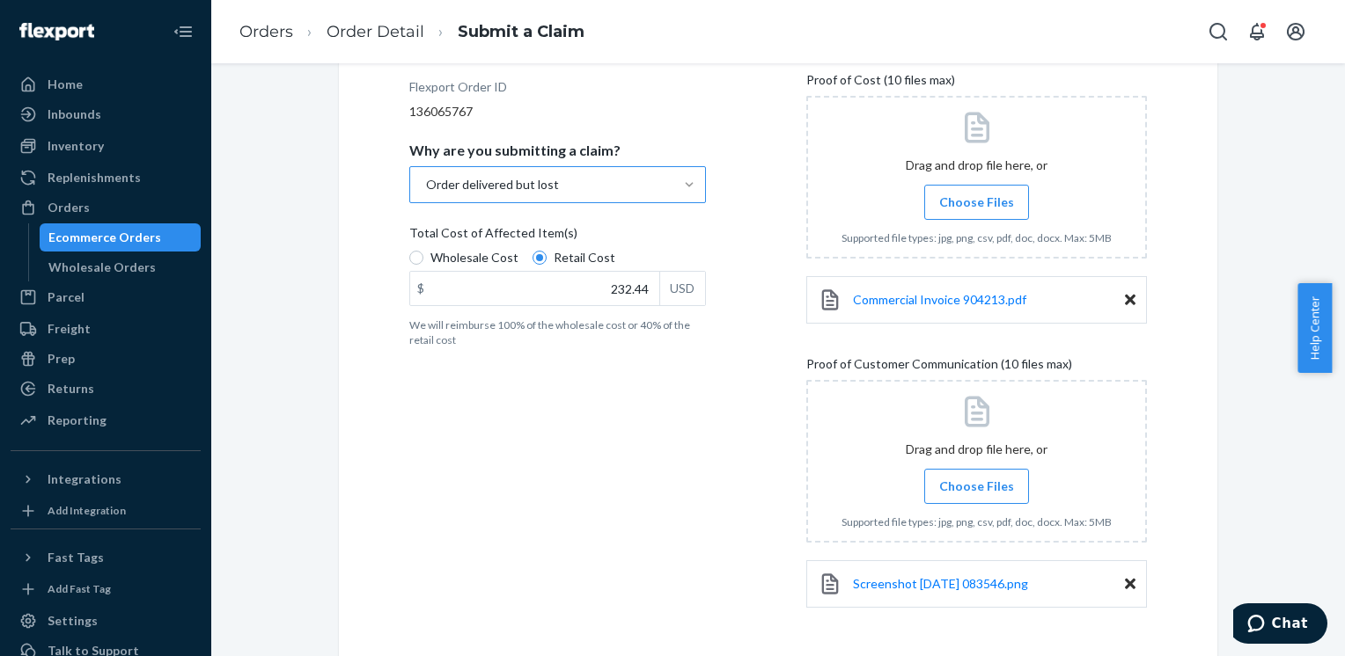
scroll to position [327, 0]
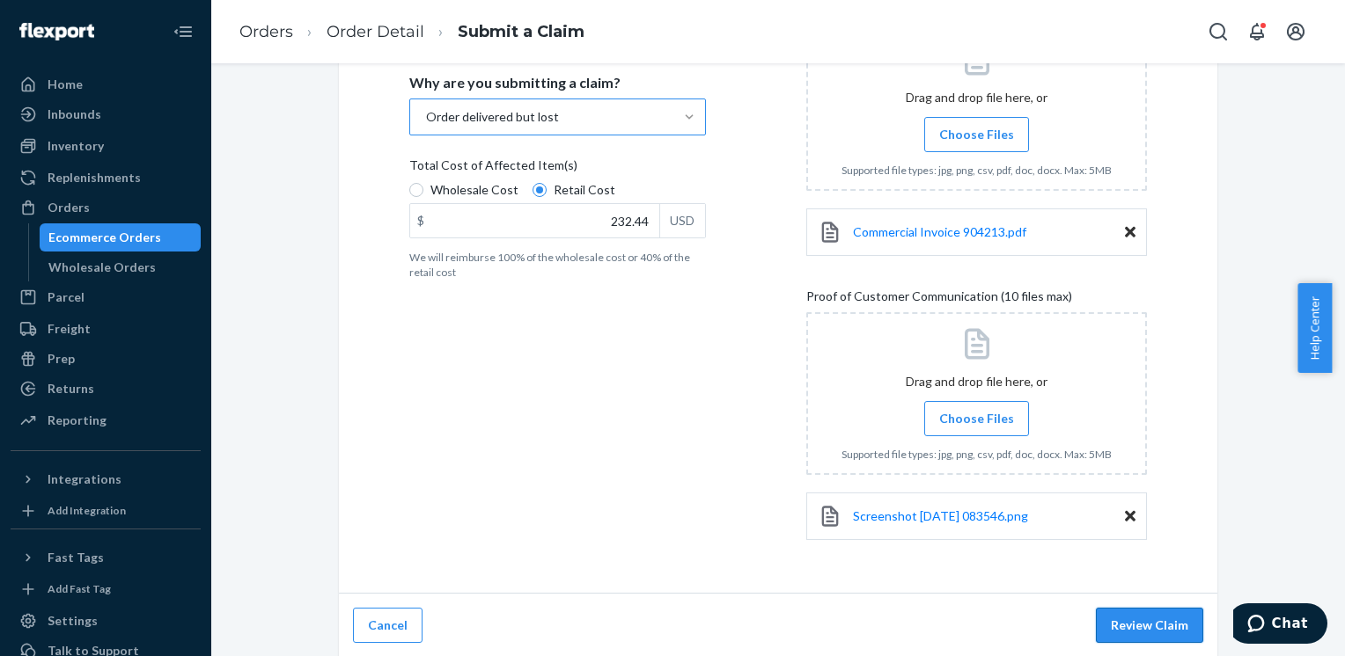
click at [1130, 627] on button "Review Claim" at bounding box center [1149, 625] width 107 height 35
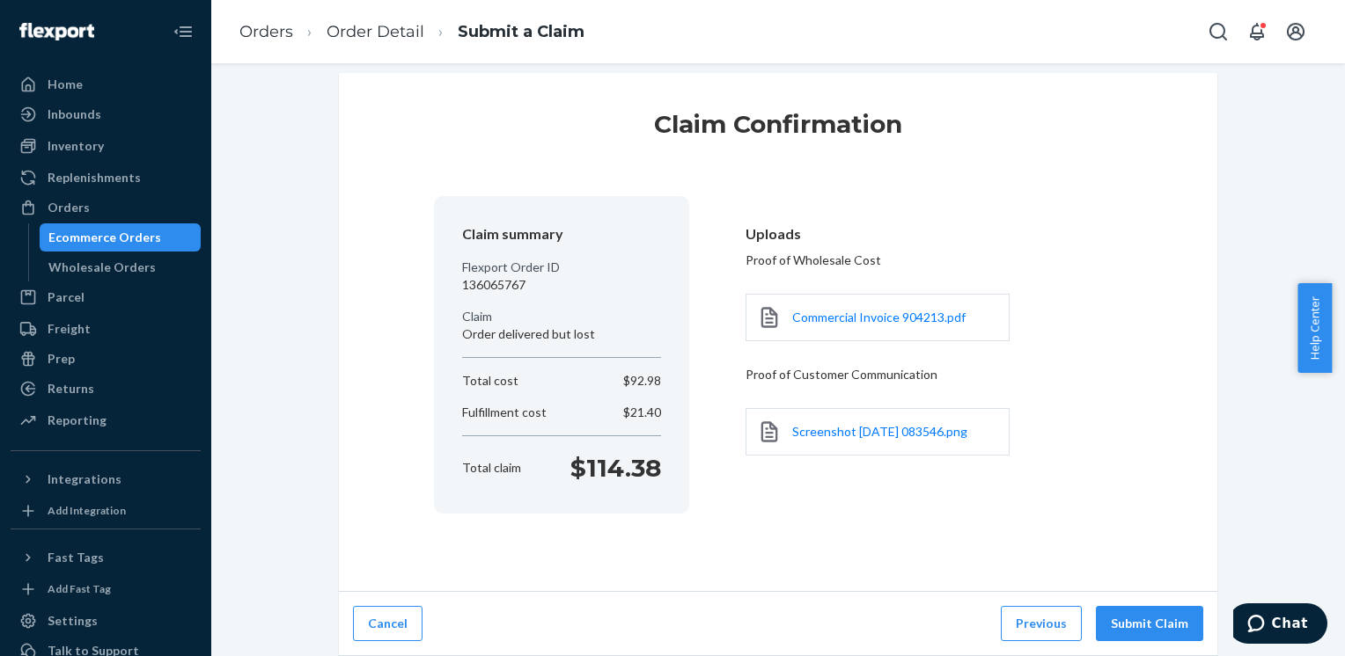
scroll to position [15, 0]
click at [1130, 627] on button "Submit Claim" at bounding box center [1149, 625] width 107 height 35
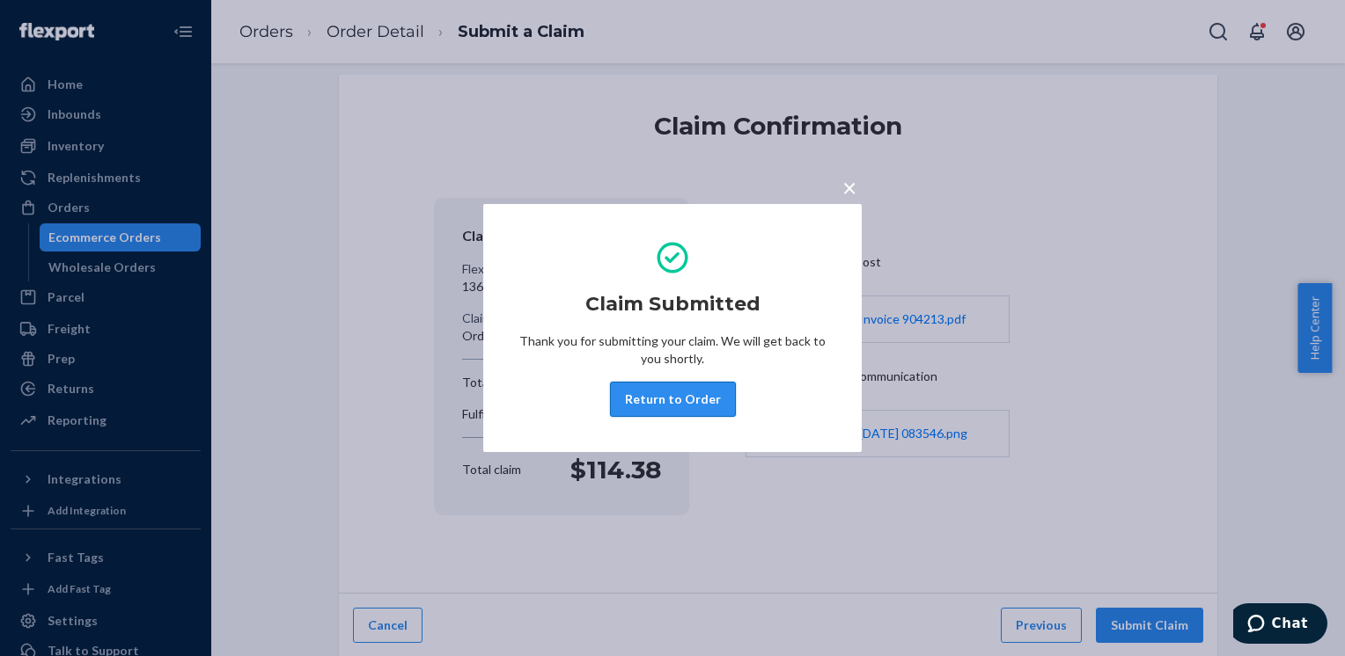
click at [676, 403] on button "Return to Order" at bounding box center [673, 399] width 126 height 35
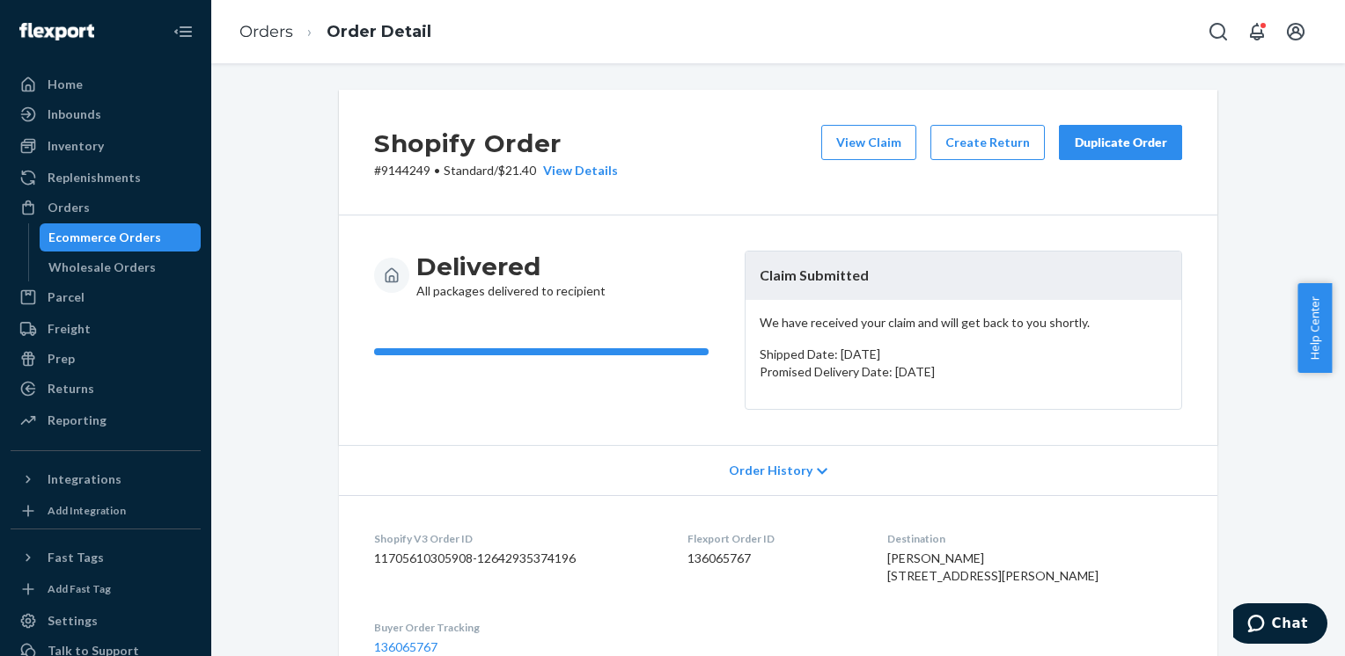
click at [48, 236] on div "Ecommerce Orders" at bounding box center [104, 238] width 113 height 18
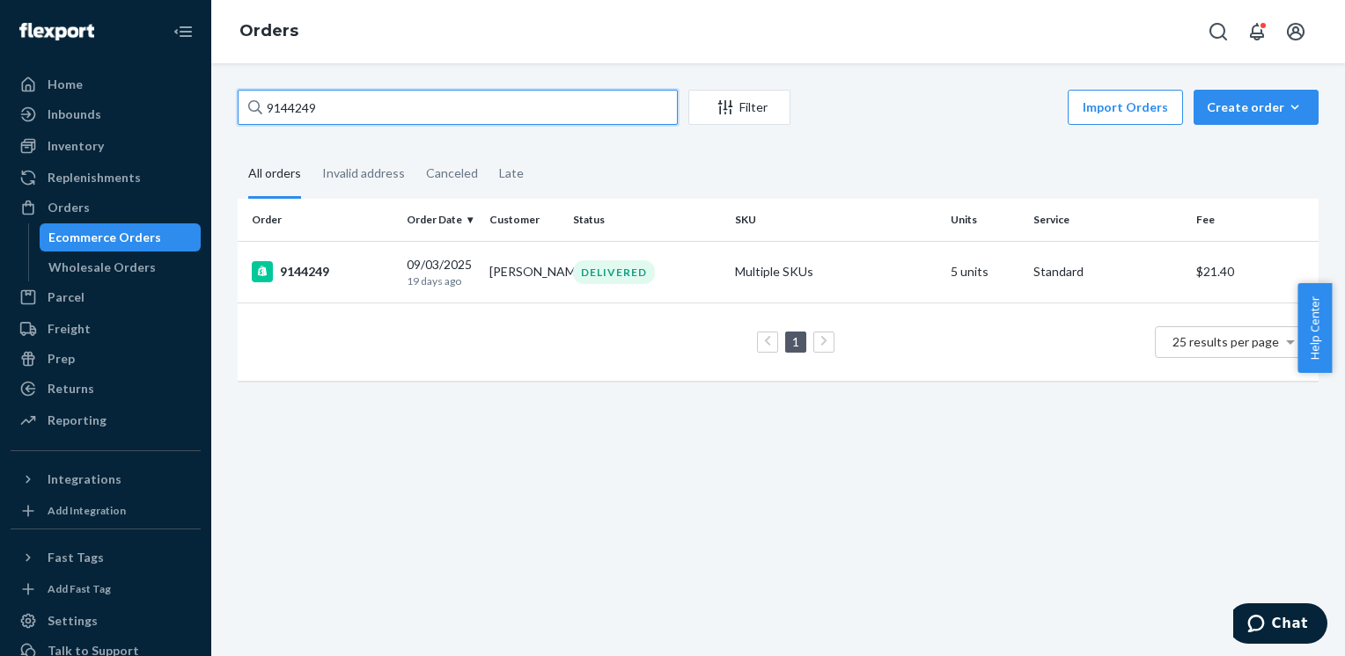
click at [380, 107] on input "9144249" at bounding box center [458, 107] width 440 height 35
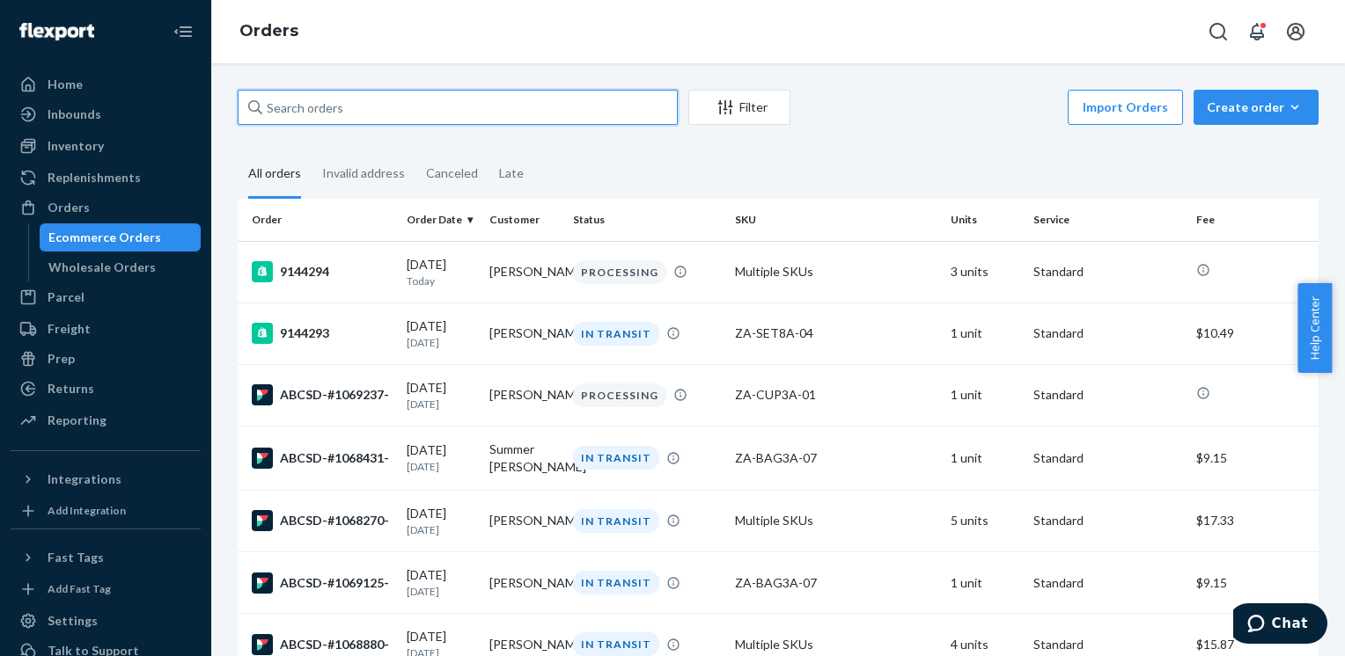
paste input "#Gziptop7323"
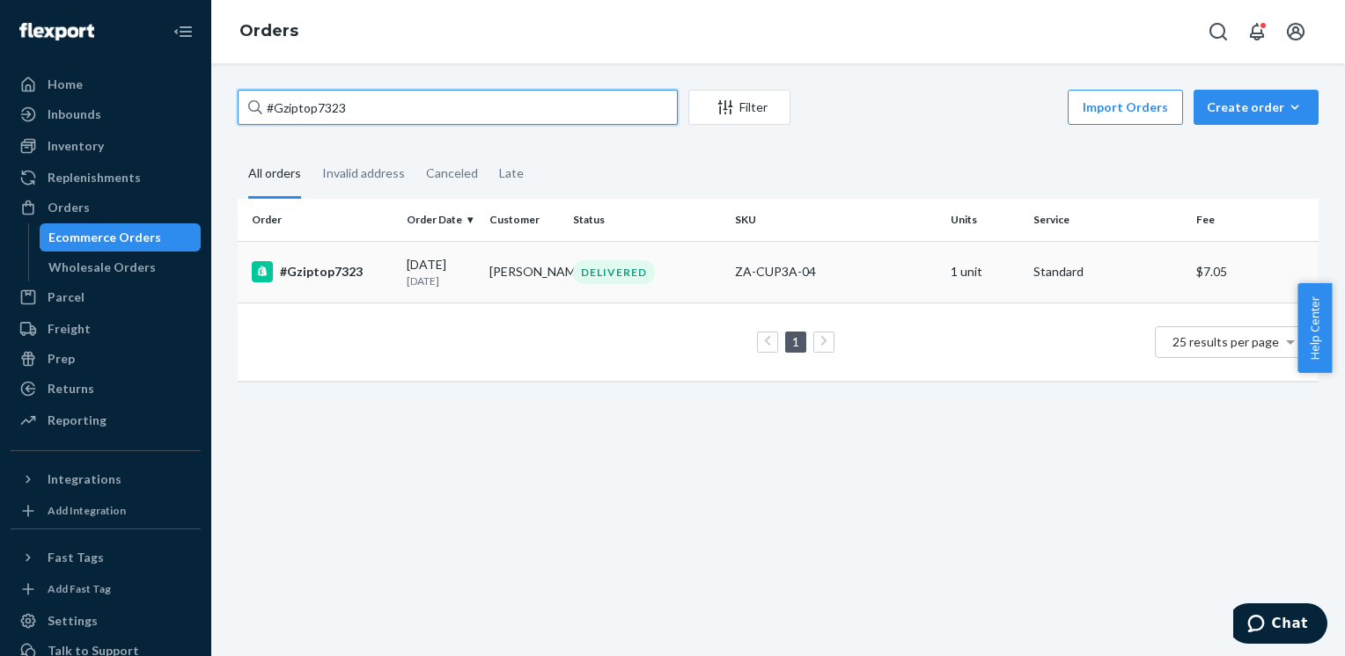
type input "#Gziptop7323"
click at [493, 278] on td "[PERSON_NAME]" at bounding box center [523, 272] width 83 height 62
